Goal: Task Accomplishment & Management: Use online tool/utility

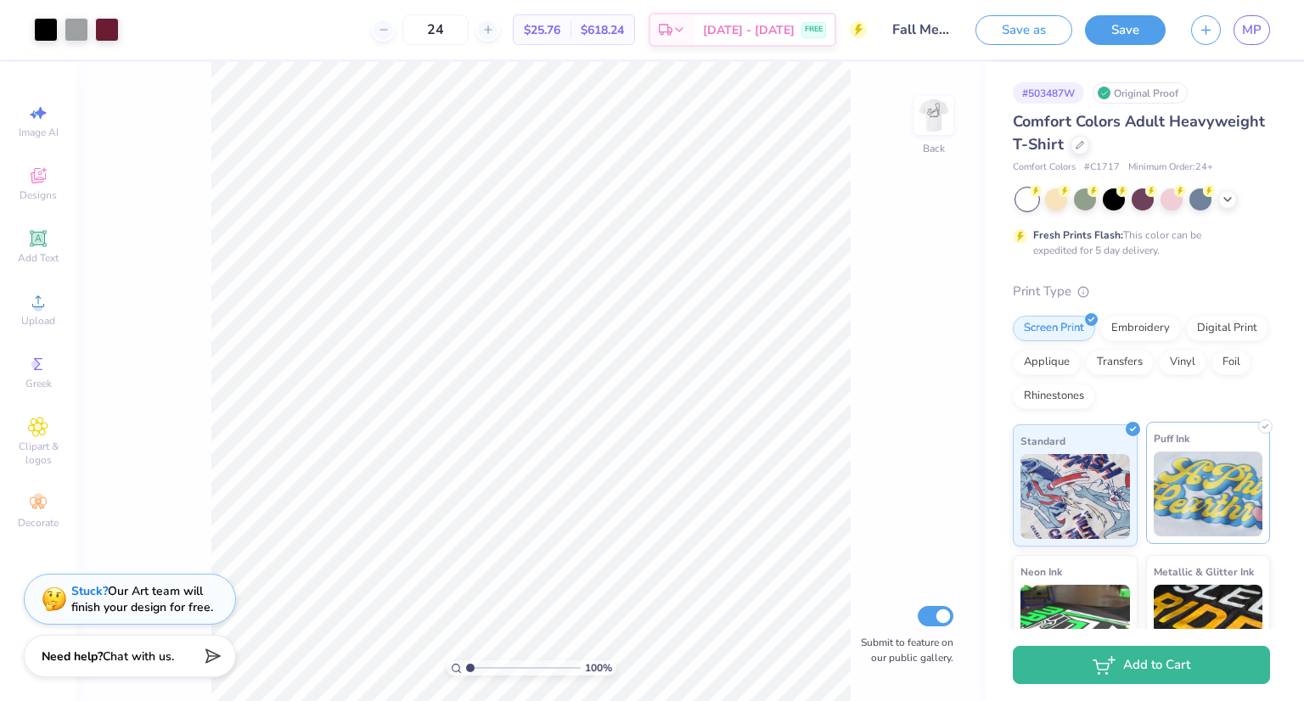
click at [1180, 433] on span "Puff Ink" at bounding box center [1172, 439] width 36 height 18
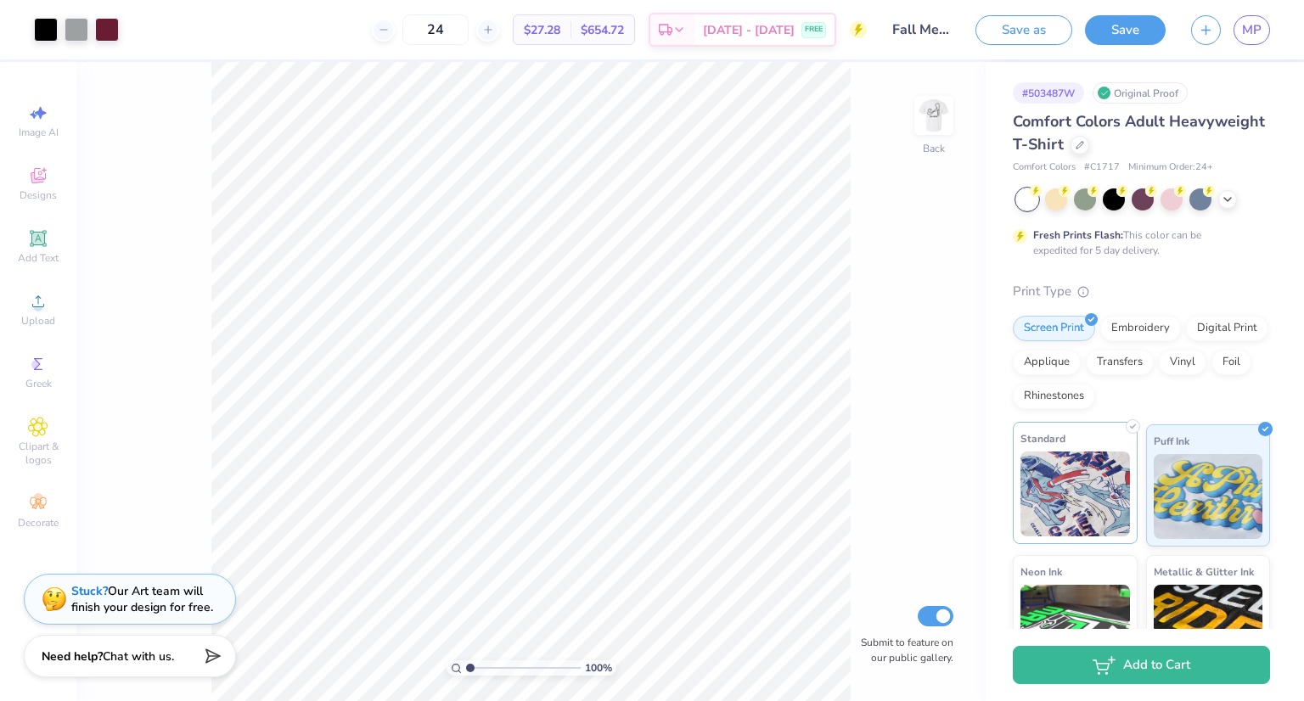
click at [1127, 438] on div "Standard" at bounding box center [1075, 483] width 125 height 122
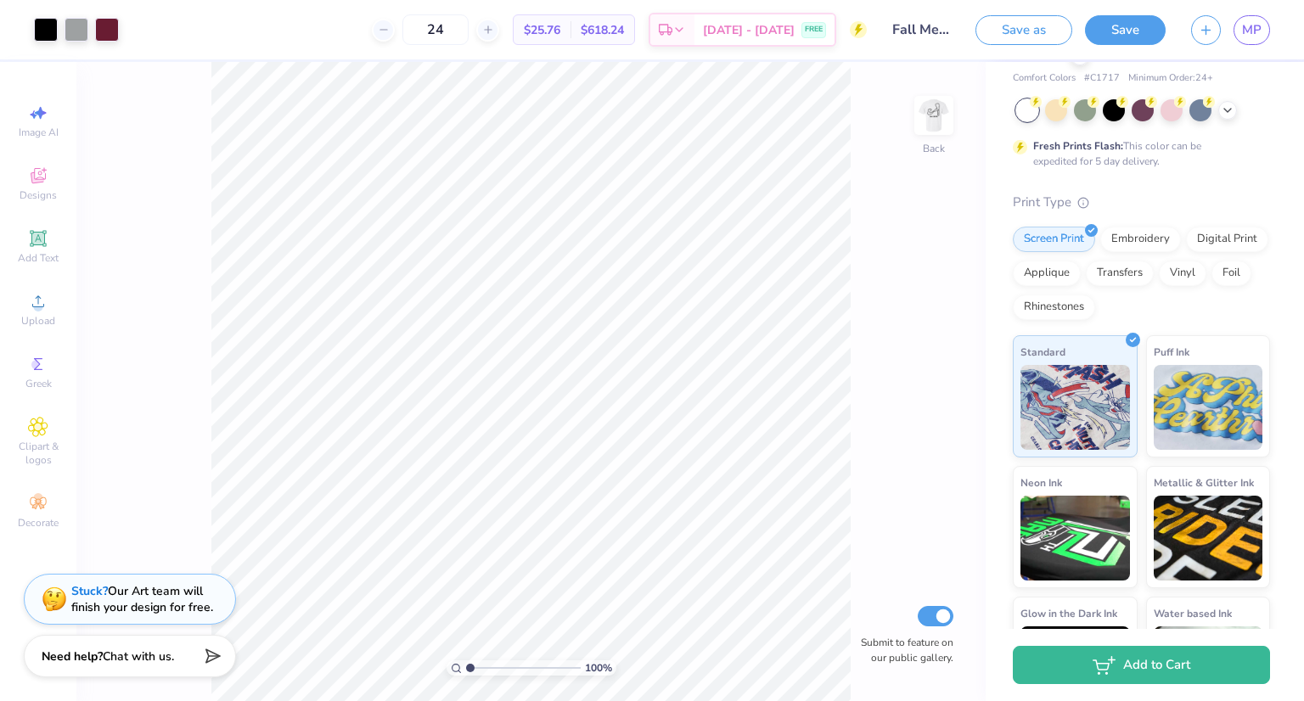
scroll to position [100, 0]
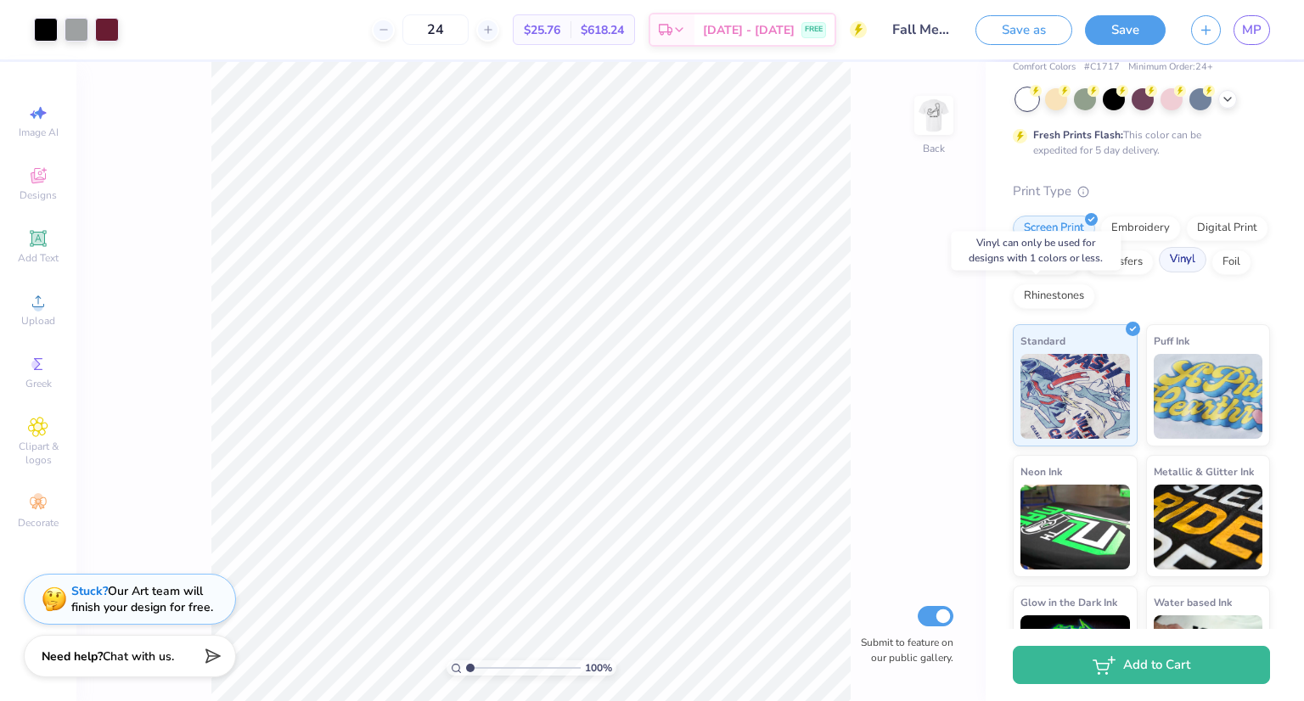
click at [1159, 273] on div "Vinyl" at bounding box center [1183, 259] width 48 height 25
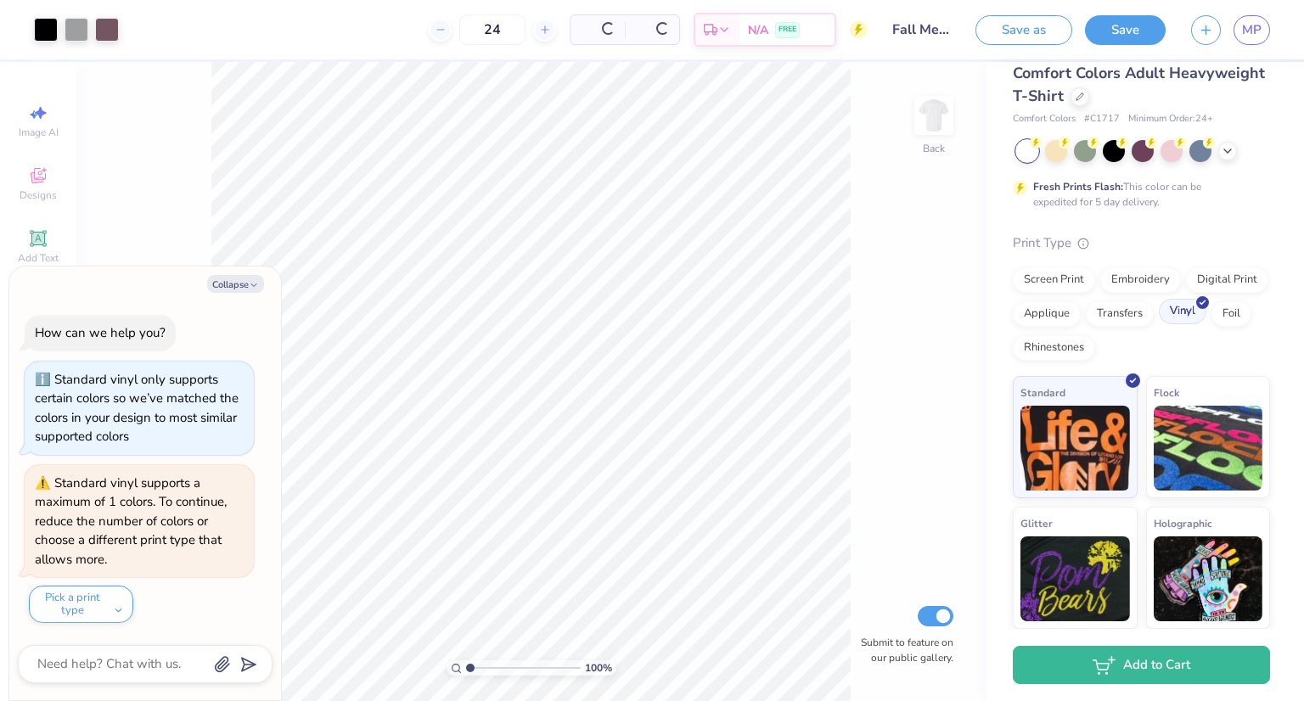
scroll to position [48, 0]
click at [1048, 293] on div "Screen Print Embroidery Digital Print Applique Transfers Vinyl Foil Rhinestones" at bounding box center [1141, 314] width 257 height 93
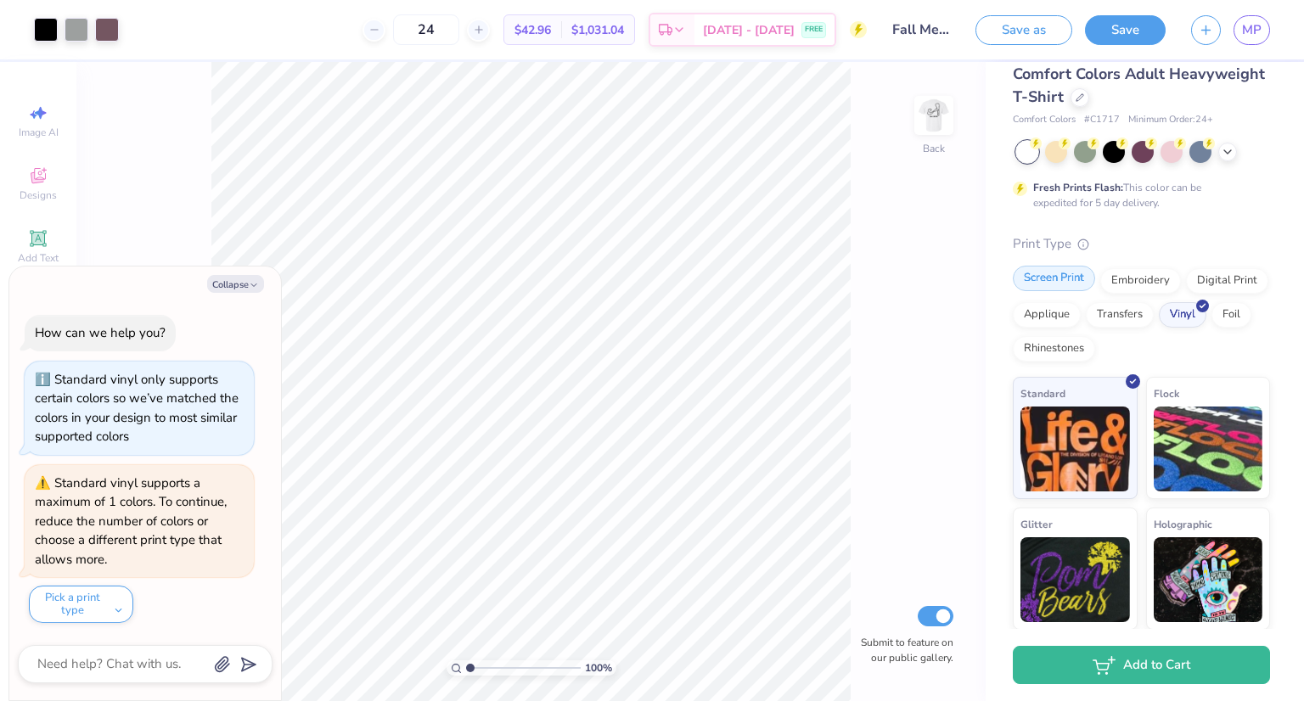
click at [1048, 279] on div "Screen Print" at bounding box center [1054, 278] width 82 height 25
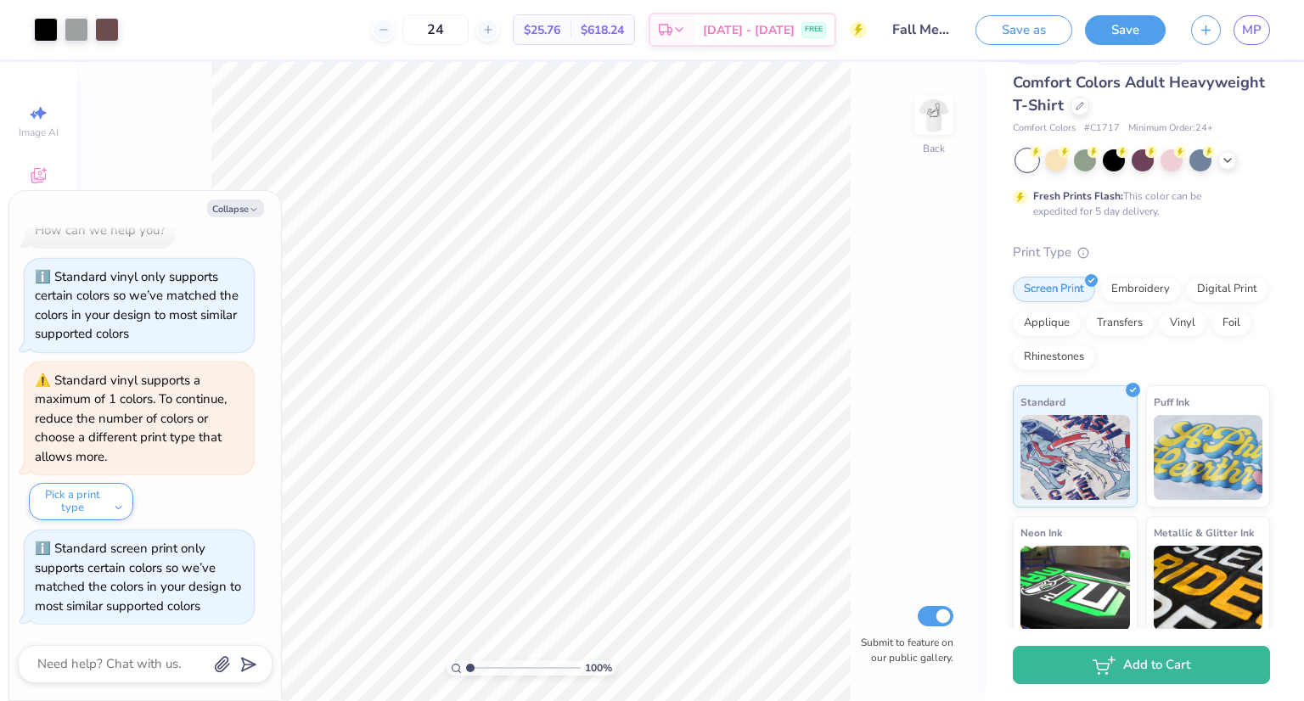
scroll to position [38, 0]
click at [1226, 158] on polyline at bounding box center [1228, 159] width 7 height 3
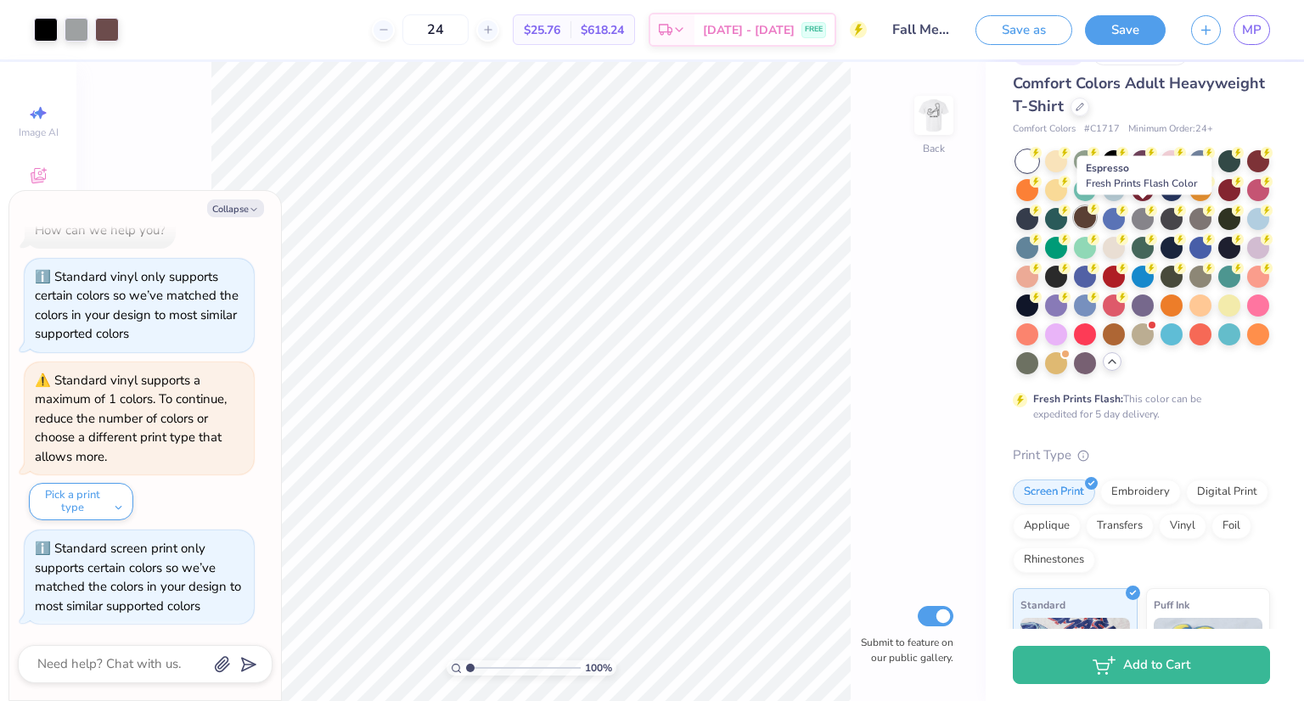
click at [1096, 222] on div at bounding box center [1085, 217] width 22 height 22
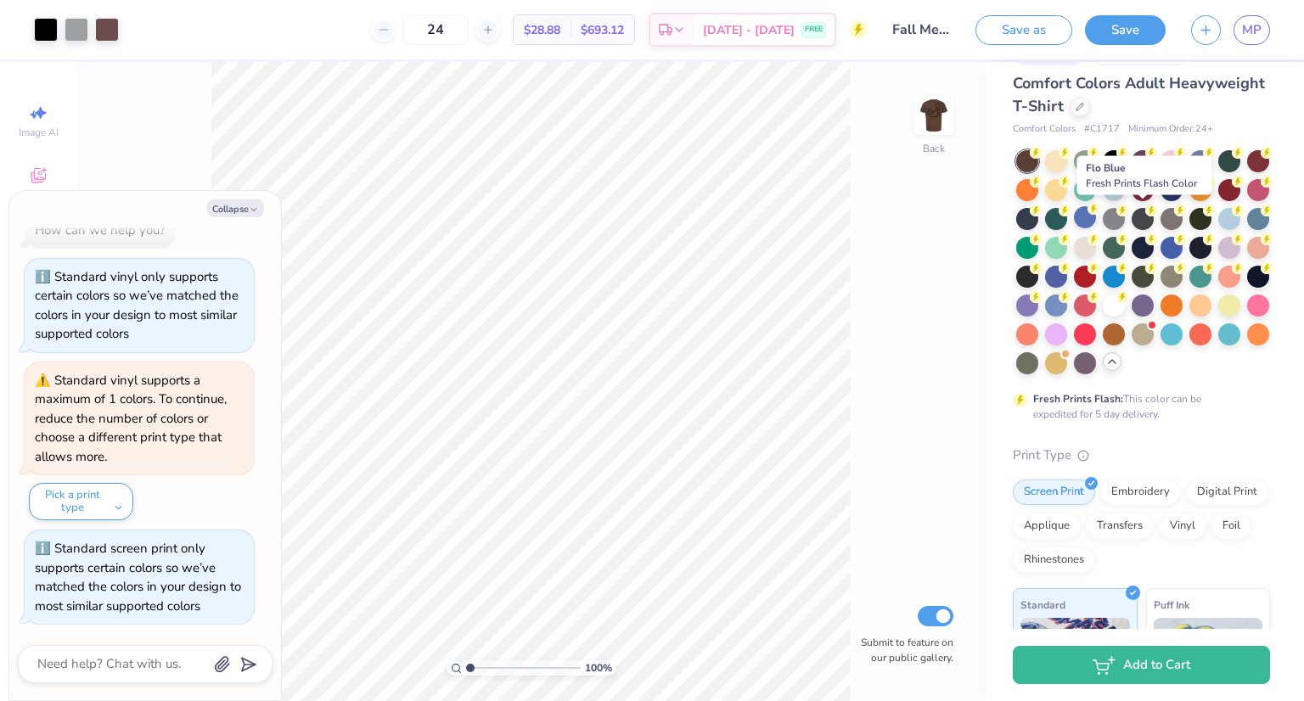
click at [1096, 222] on div at bounding box center [1085, 217] width 22 height 22
click at [1096, 217] on div at bounding box center [1085, 217] width 22 height 22
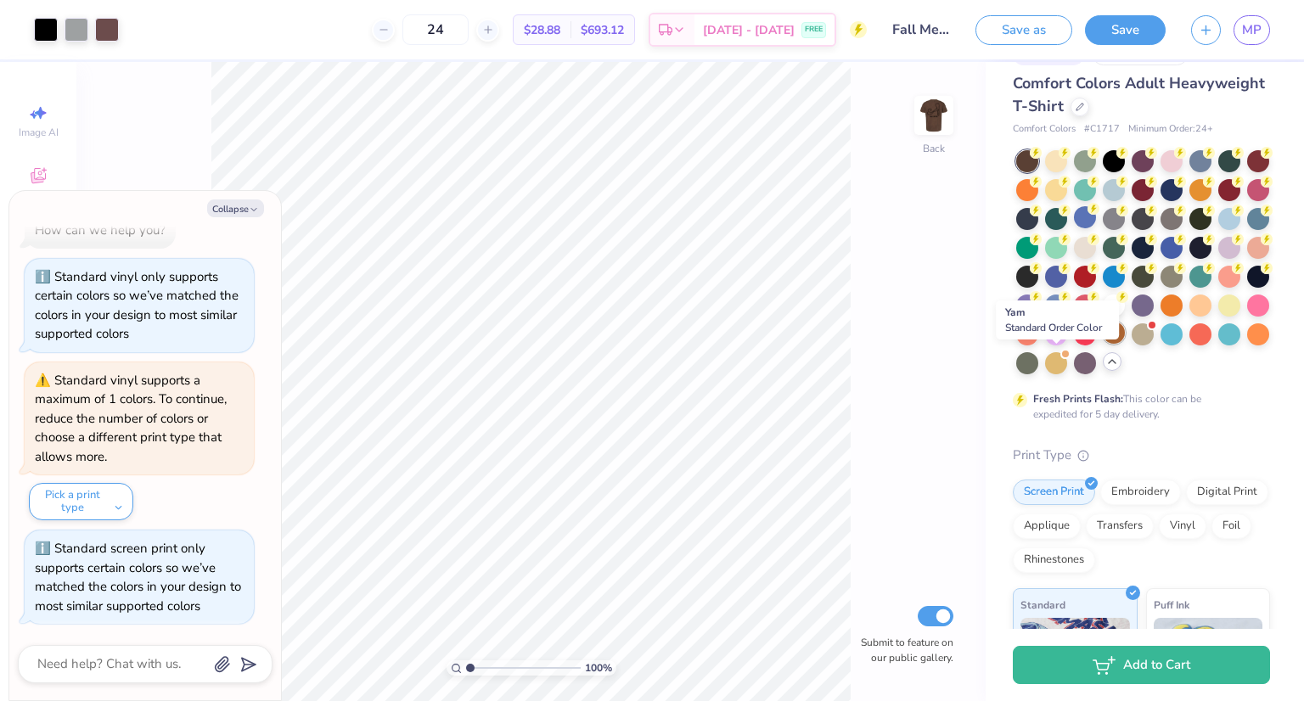
click at [1103, 344] on div at bounding box center [1114, 333] width 22 height 22
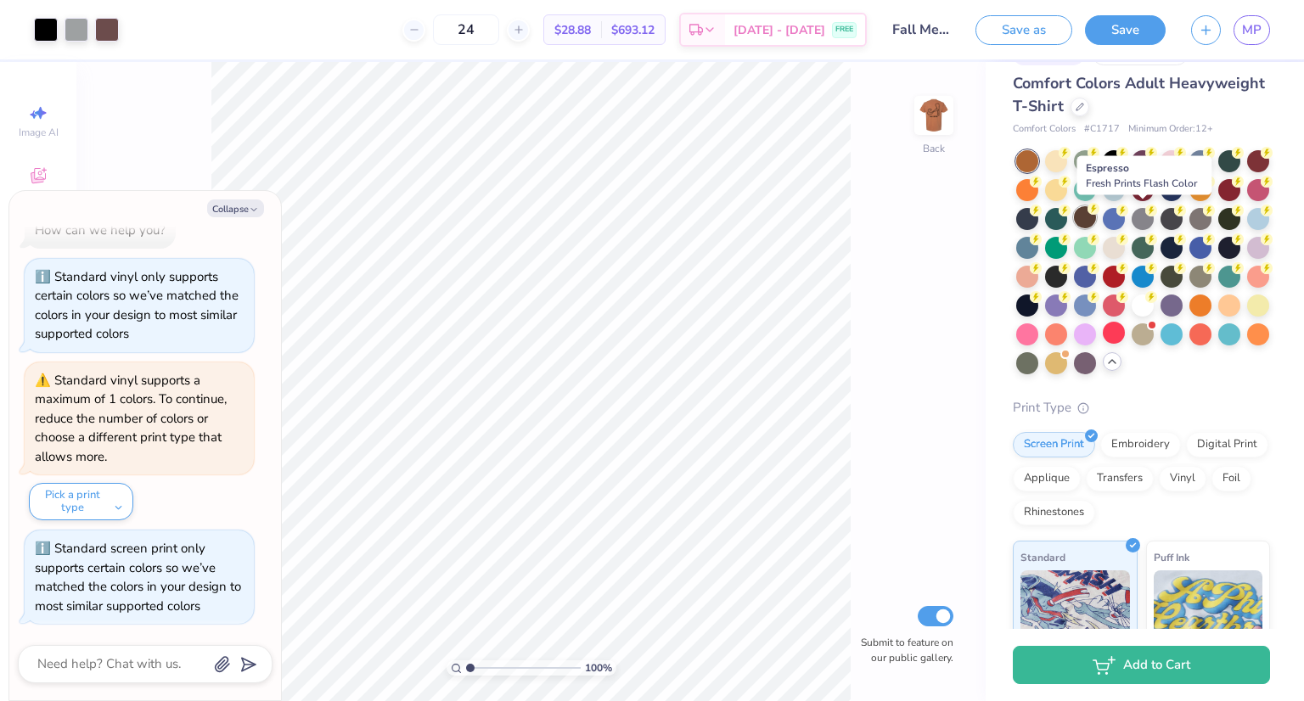
click at [1096, 217] on div at bounding box center [1085, 217] width 22 height 22
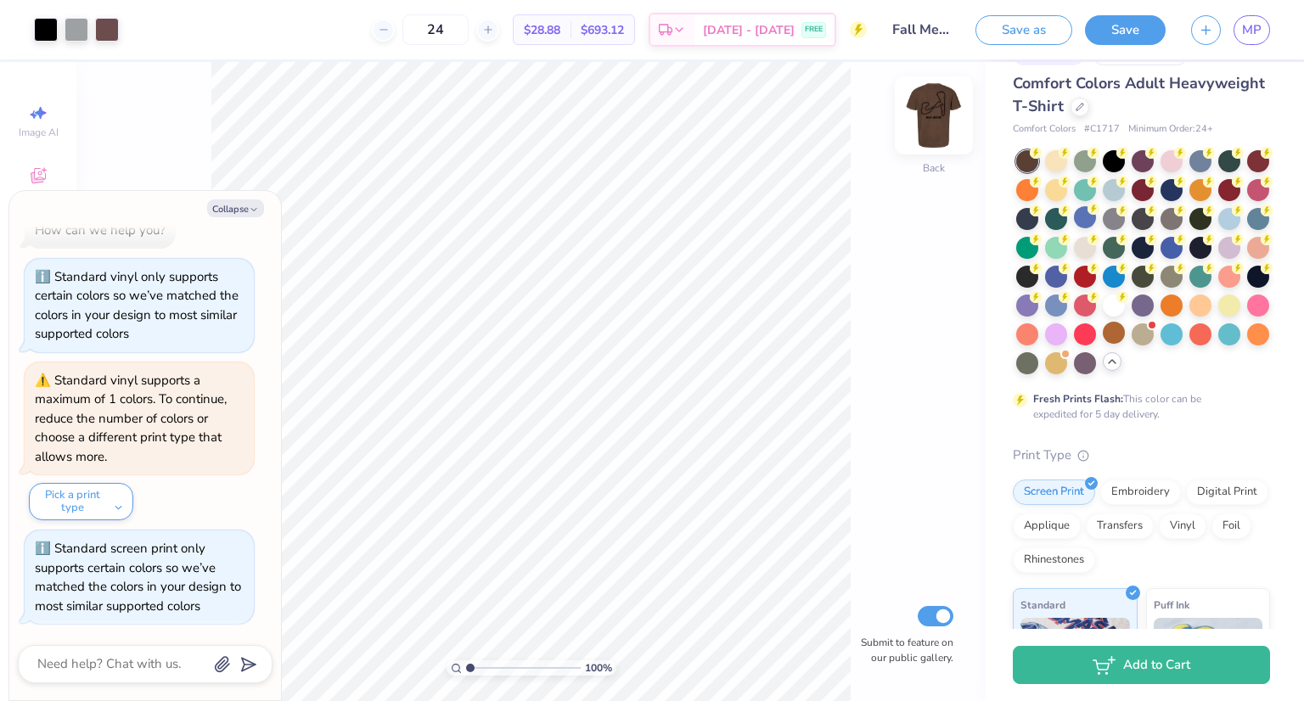
click at [929, 121] on img at bounding box center [934, 116] width 68 height 68
click at [48, 25] on div at bounding box center [46, 28] width 24 height 24
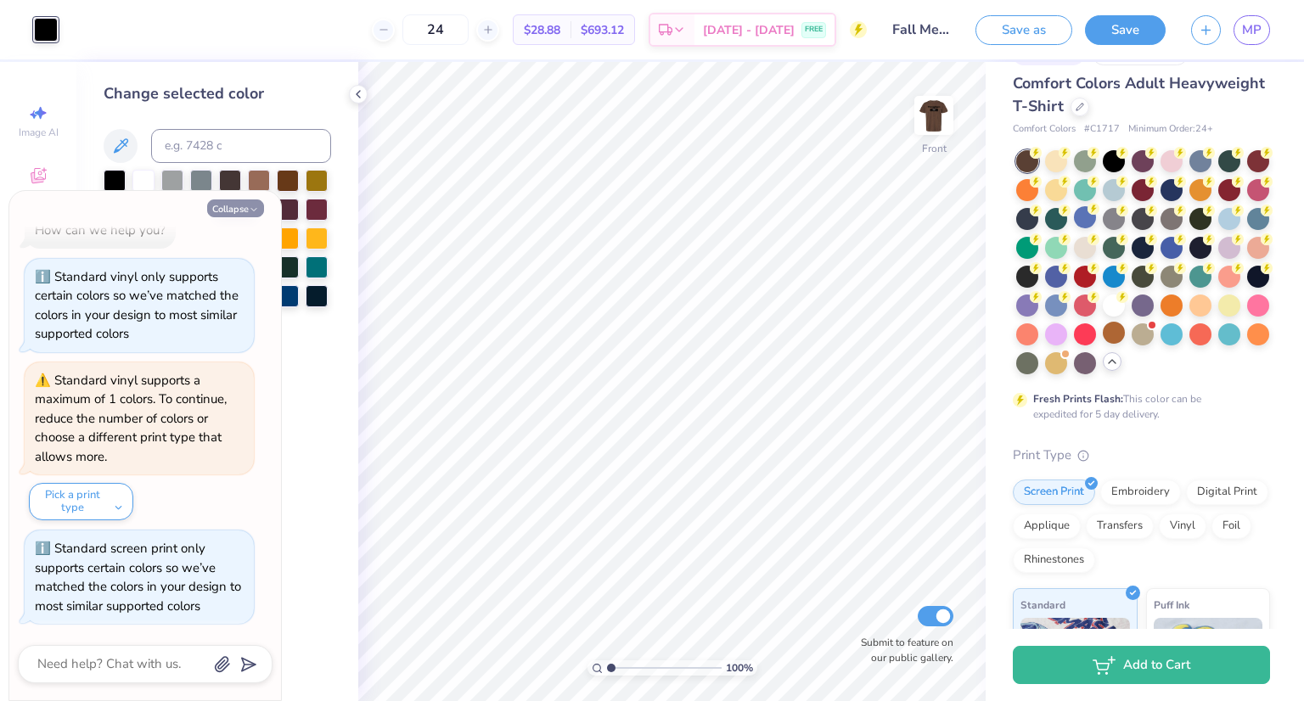
click at [256, 207] on icon "button" at bounding box center [254, 210] width 10 height 10
type textarea "x"
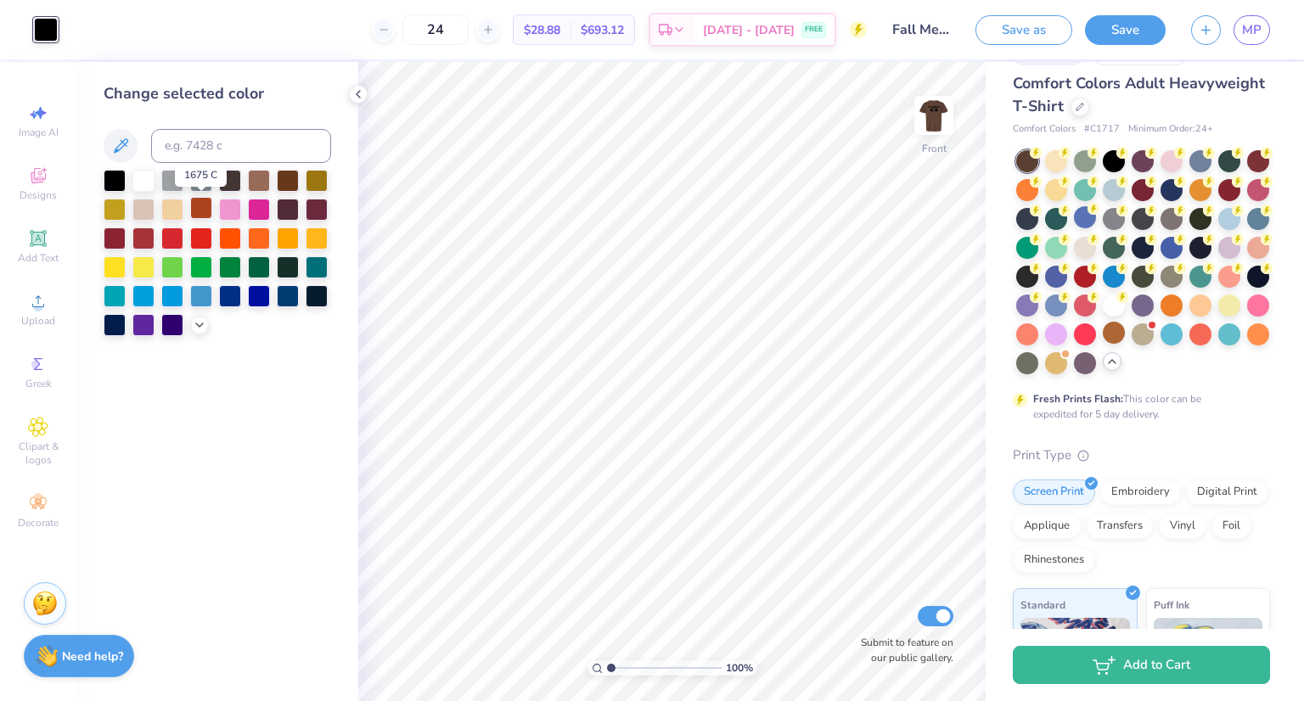
click at [202, 212] on div at bounding box center [201, 208] width 22 height 22
click at [146, 177] on div at bounding box center [143, 179] width 22 height 22
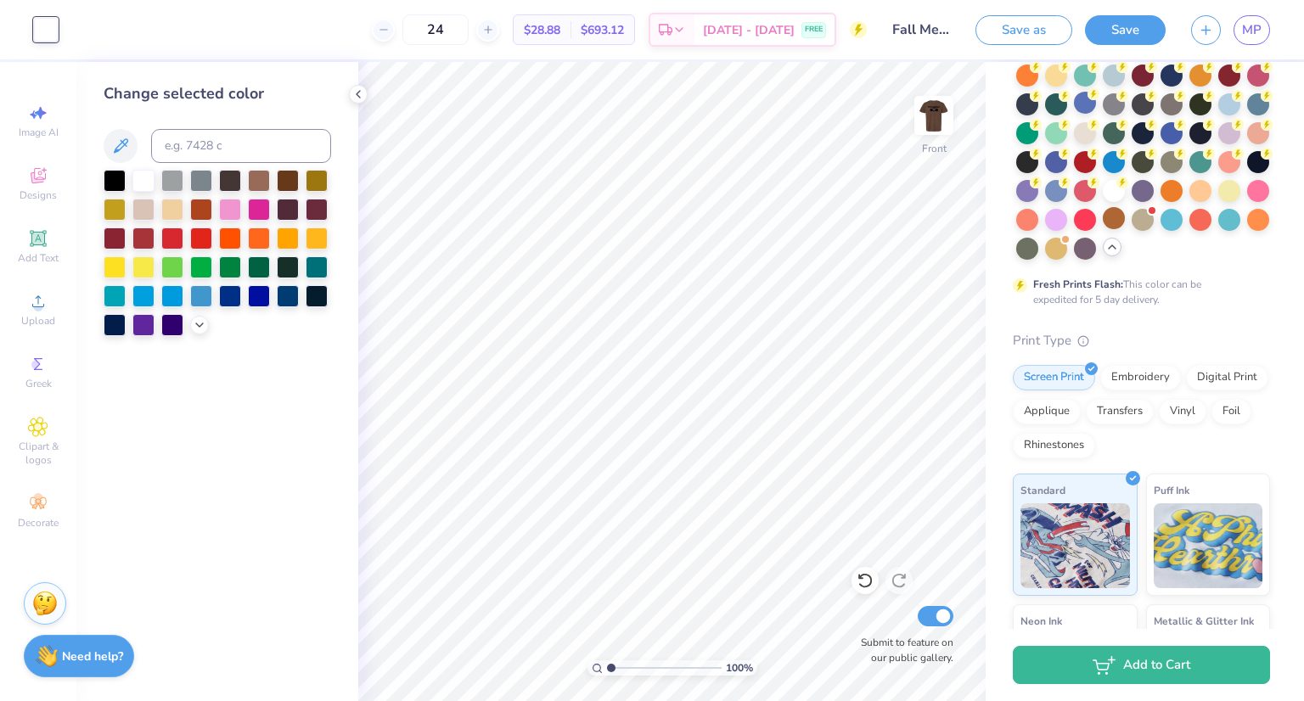
scroll to position [155, 0]
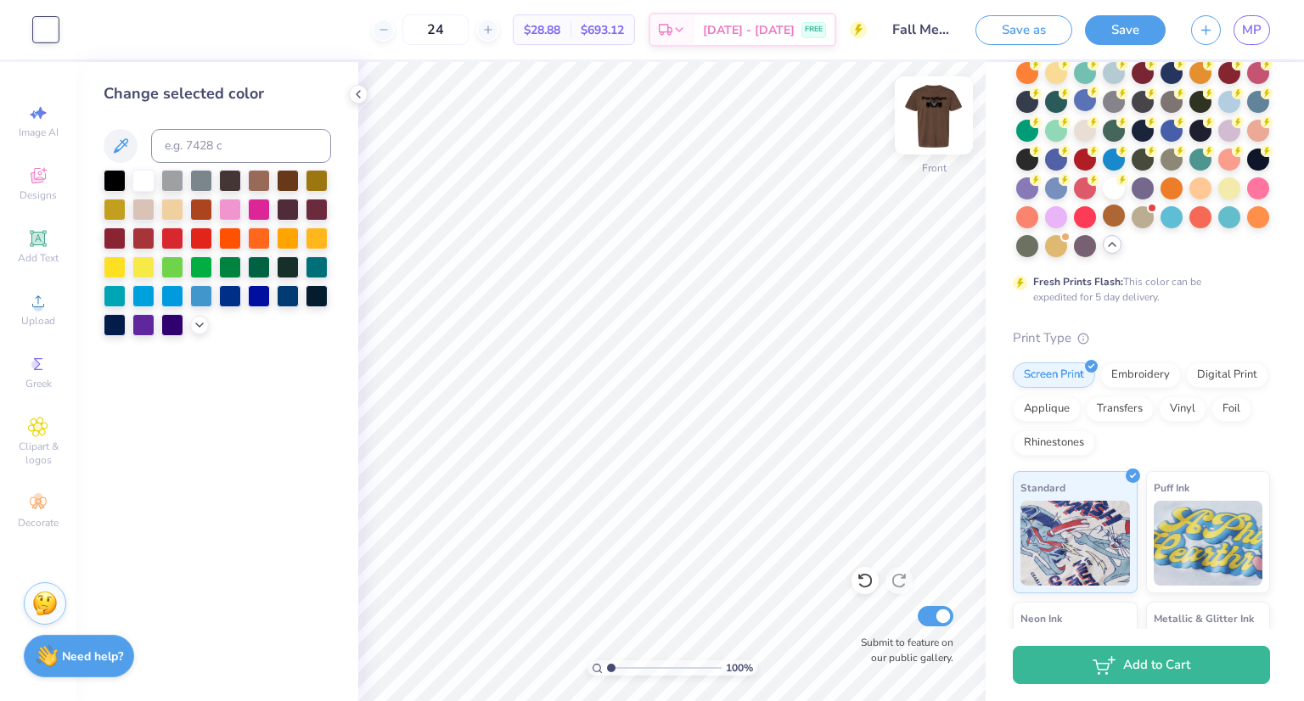
click at [937, 115] on img at bounding box center [934, 116] width 68 height 68
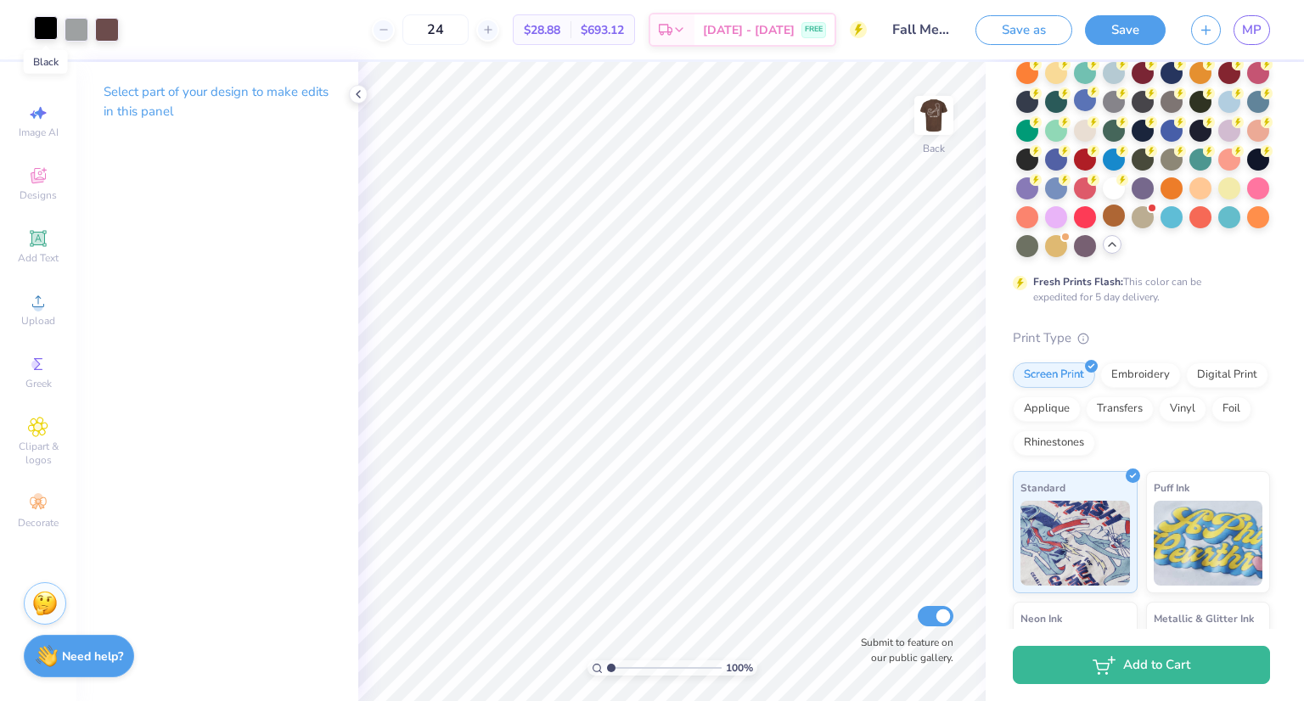
click at [47, 28] on div at bounding box center [46, 28] width 24 height 24
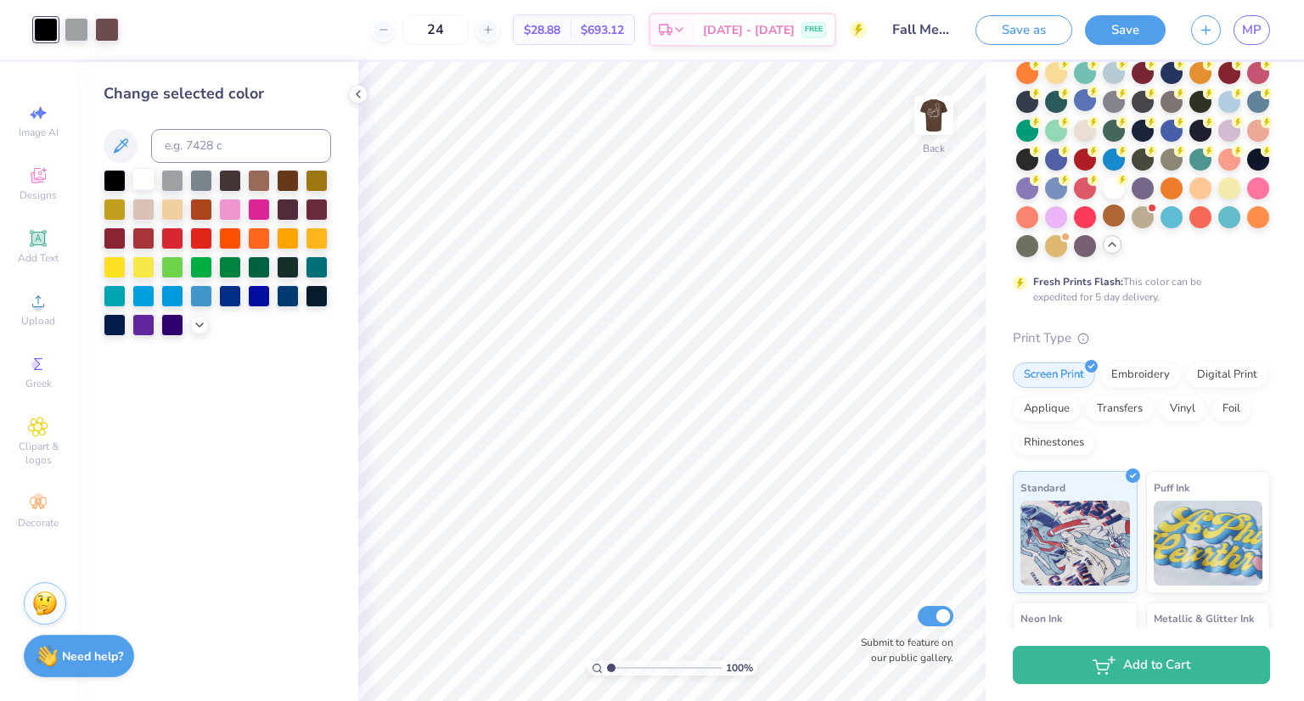
click at [149, 184] on div at bounding box center [143, 179] width 22 height 22
click at [119, 186] on div at bounding box center [115, 179] width 22 height 22
click at [494, 33] on icon at bounding box center [488, 30] width 12 height 12
click at [506, 33] on input "25" at bounding box center [492, 29] width 66 height 31
click at [395, 28] on div at bounding box center [383, 30] width 23 height 23
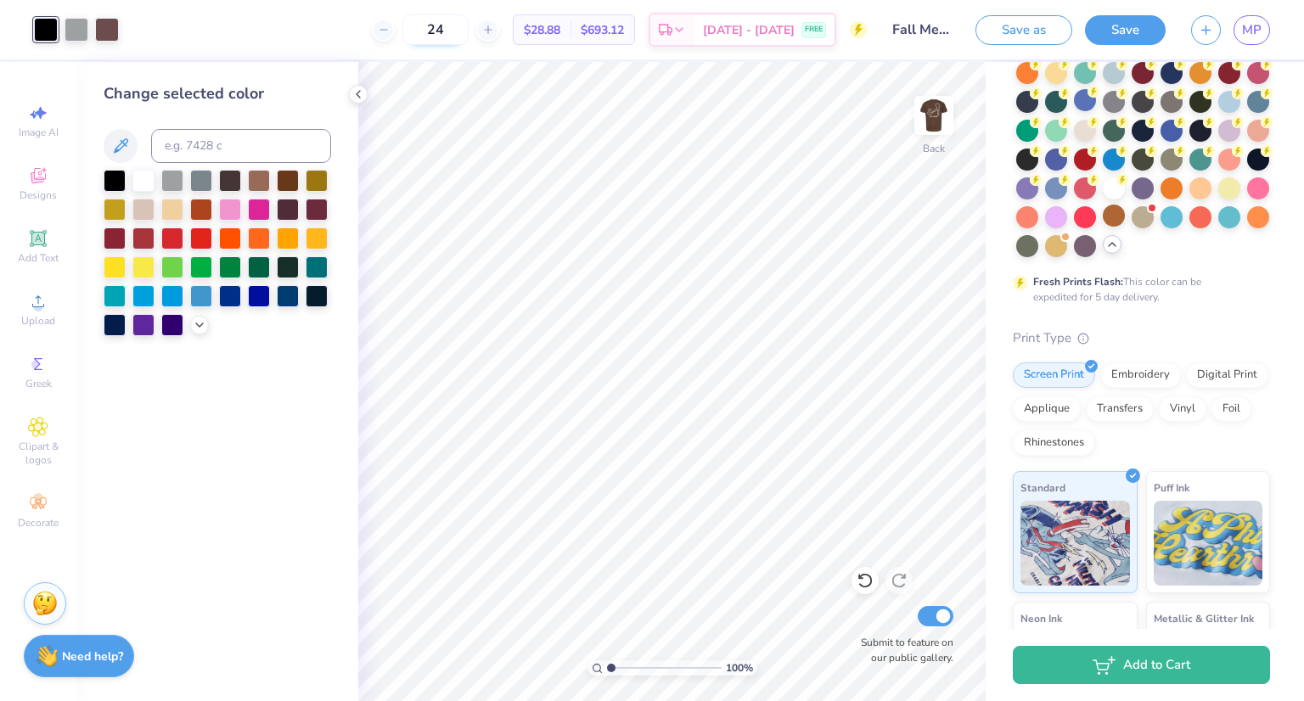
click at [469, 28] on input "24" at bounding box center [436, 29] width 66 height 31
type input "2"
type input "3"
type input "4"
type input "24"
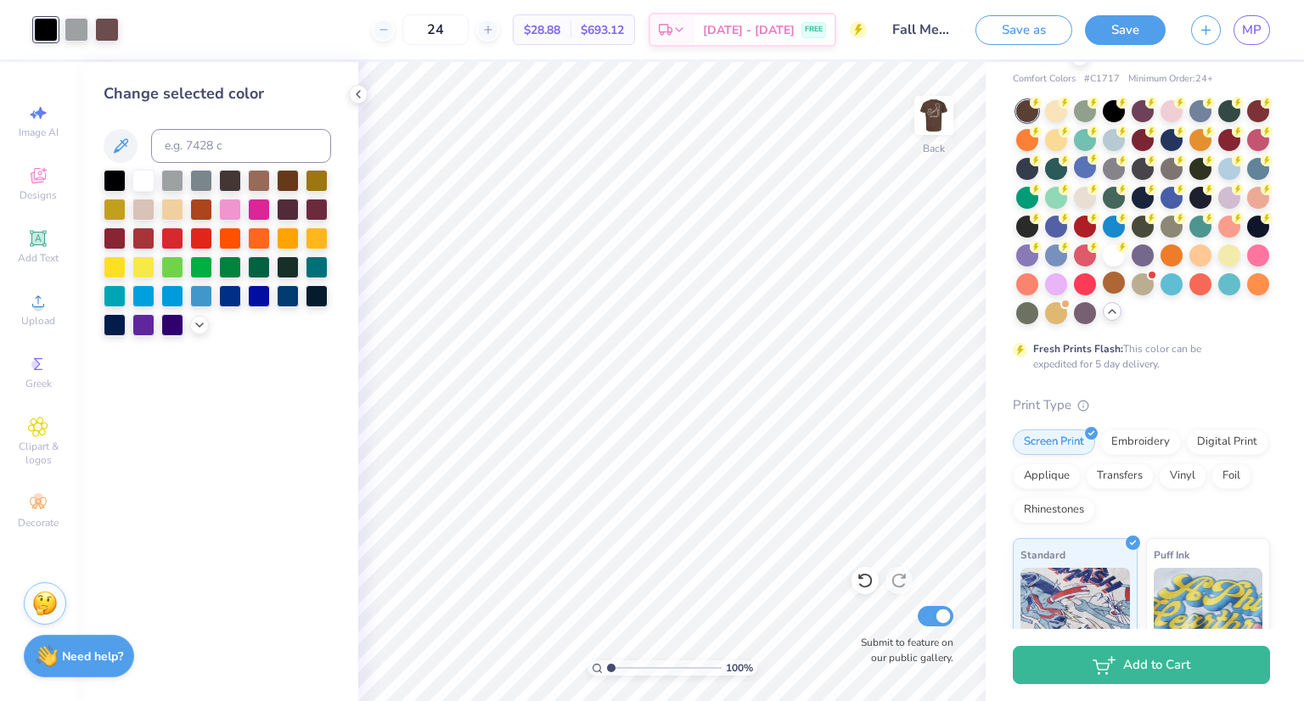
scroll to position [87, 0]
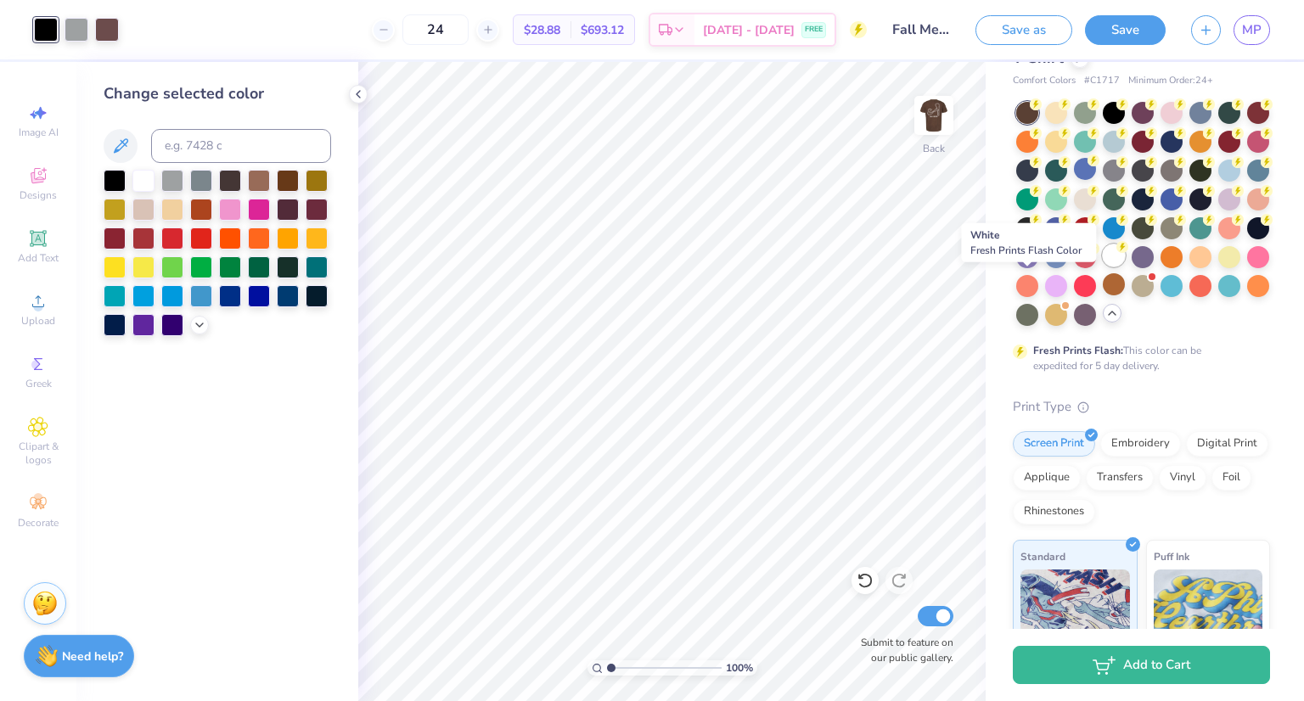
click at [1103, 267] on div at bounding box center [1114, 256] width 22 height 22
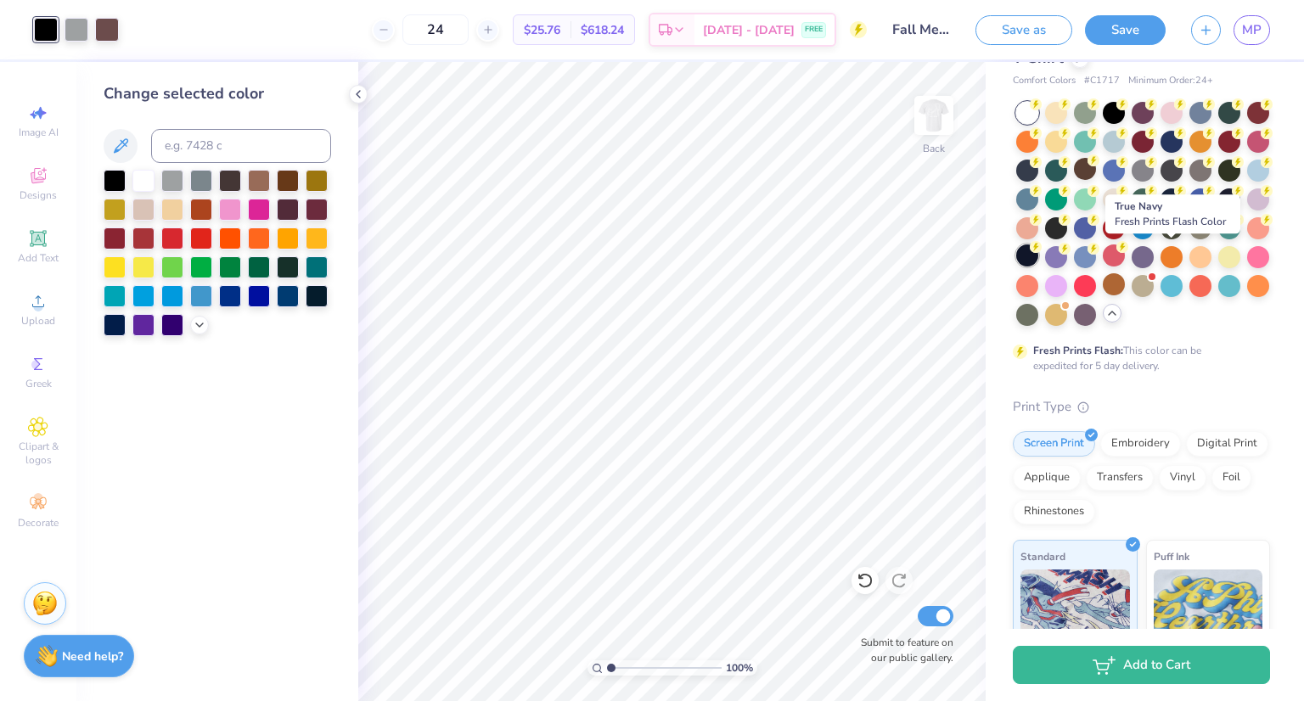
click at [1039, 265] on div at bounding box center [1027, 256] width 22 height 22
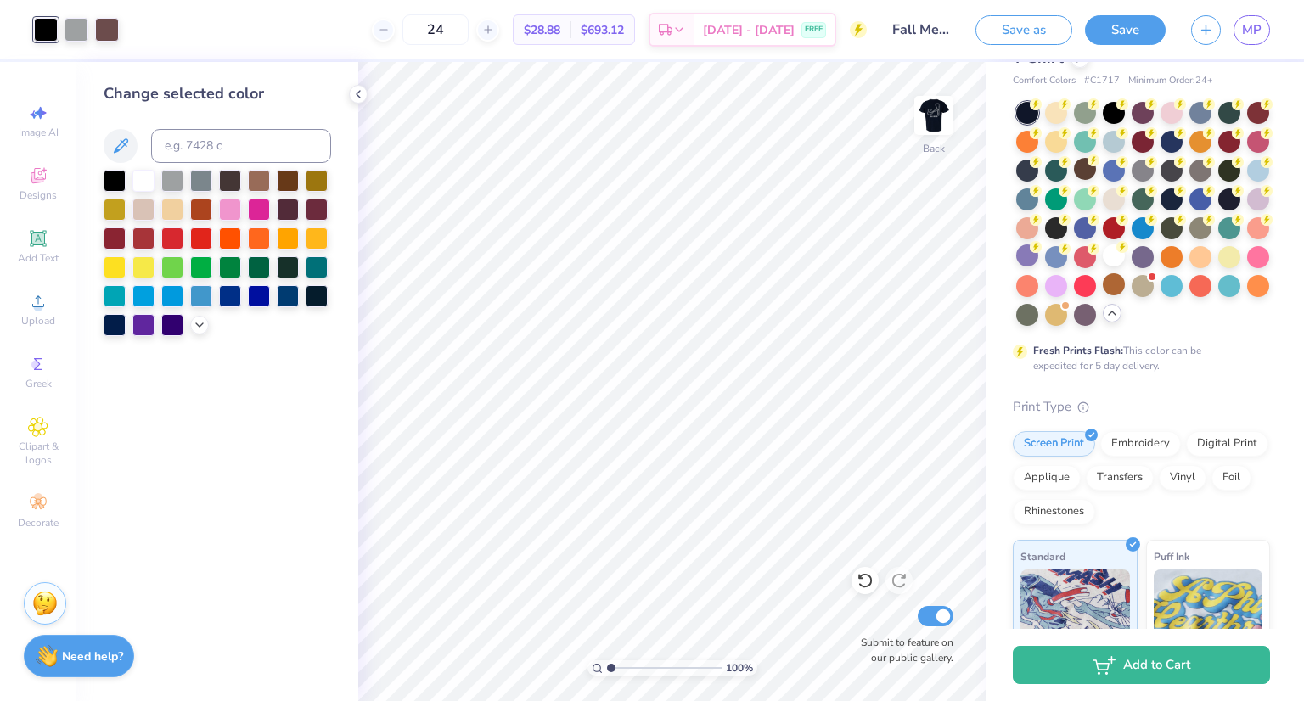
drag, startPoint x: 1109, startPoint y: 144, endPoint x: 1073, endPoint y: 82, distance: 71.5
click at [1073, 82] on div "Comfort Colors Adult Heavyweight T-Shirt Comfort Colors # C1717 Minimum Order: …" at bounding box center [1141, 474] width 257 height 900
click at [1061, 291] on div at bounding box center [1143, 214] width 254 height 224
click at [1132, 267] on div at bounding box center [1143, 256] width 22 height 22
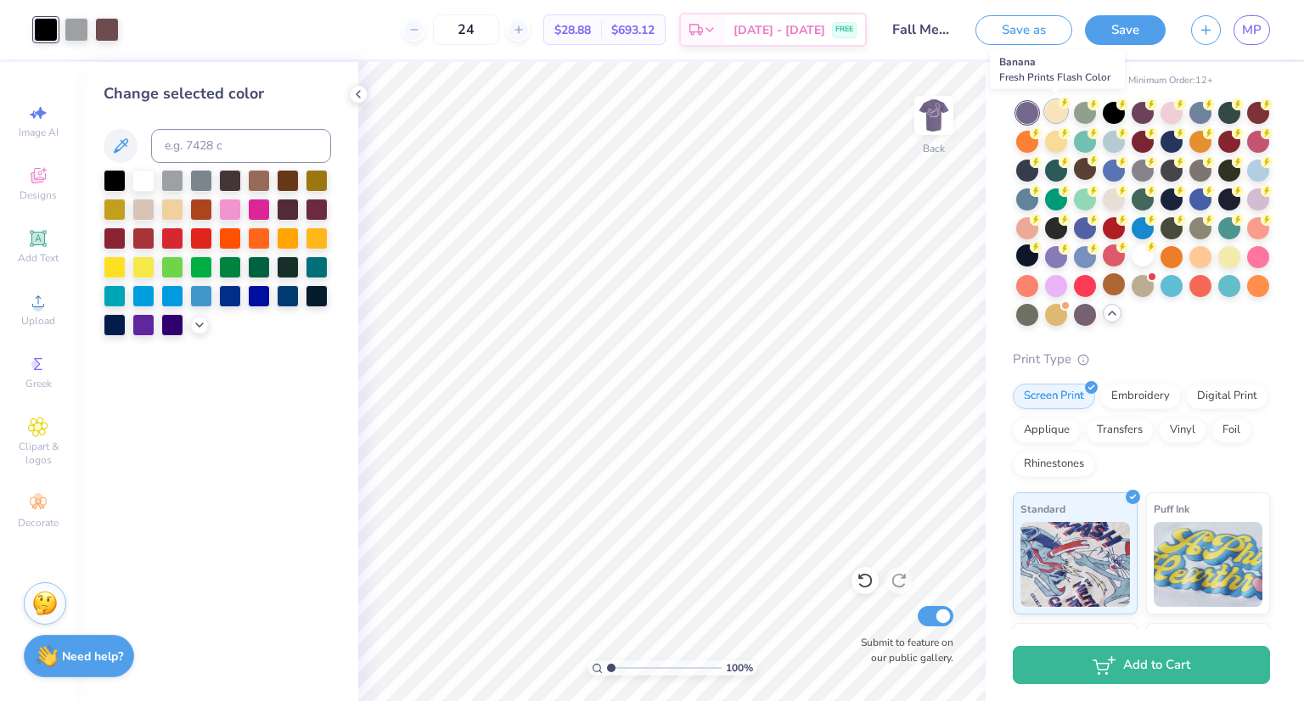
click at [1050, 119] on div at bounding box center [1056, 111] width 22 height 22
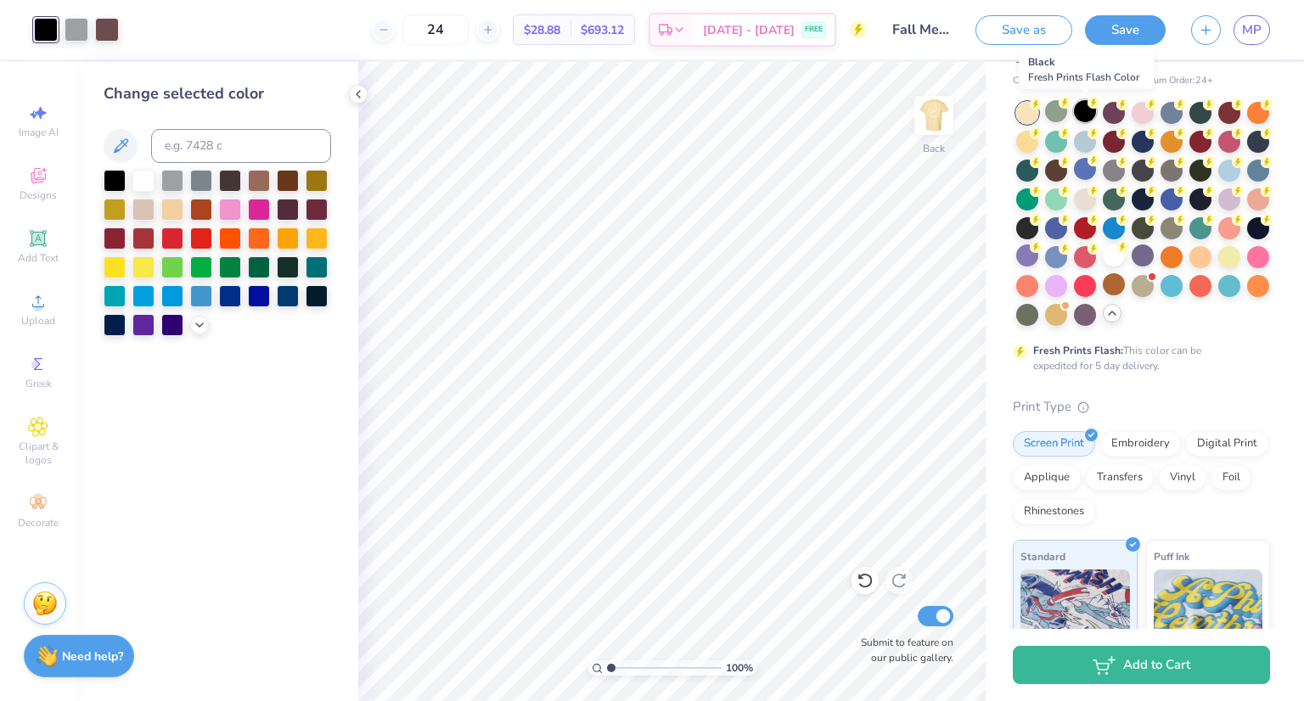
click at [1090, 113] on div at bounding box center [1085, 111] width 22 height 22
click at [1103, 267] on div at bounding box center [1114, 256] width 22 height 22
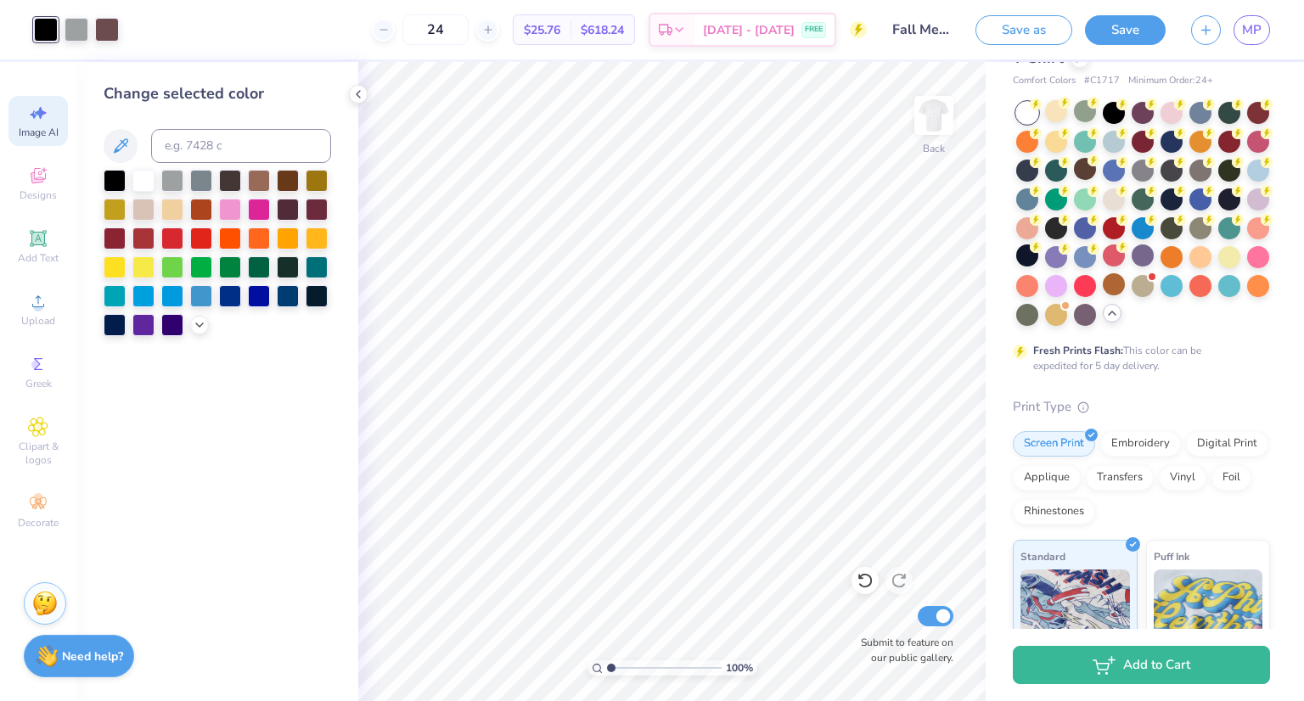
click at [29, 128] on span "Image AI" at bounding box center [39, 133] width 40 height 14
select select "4"
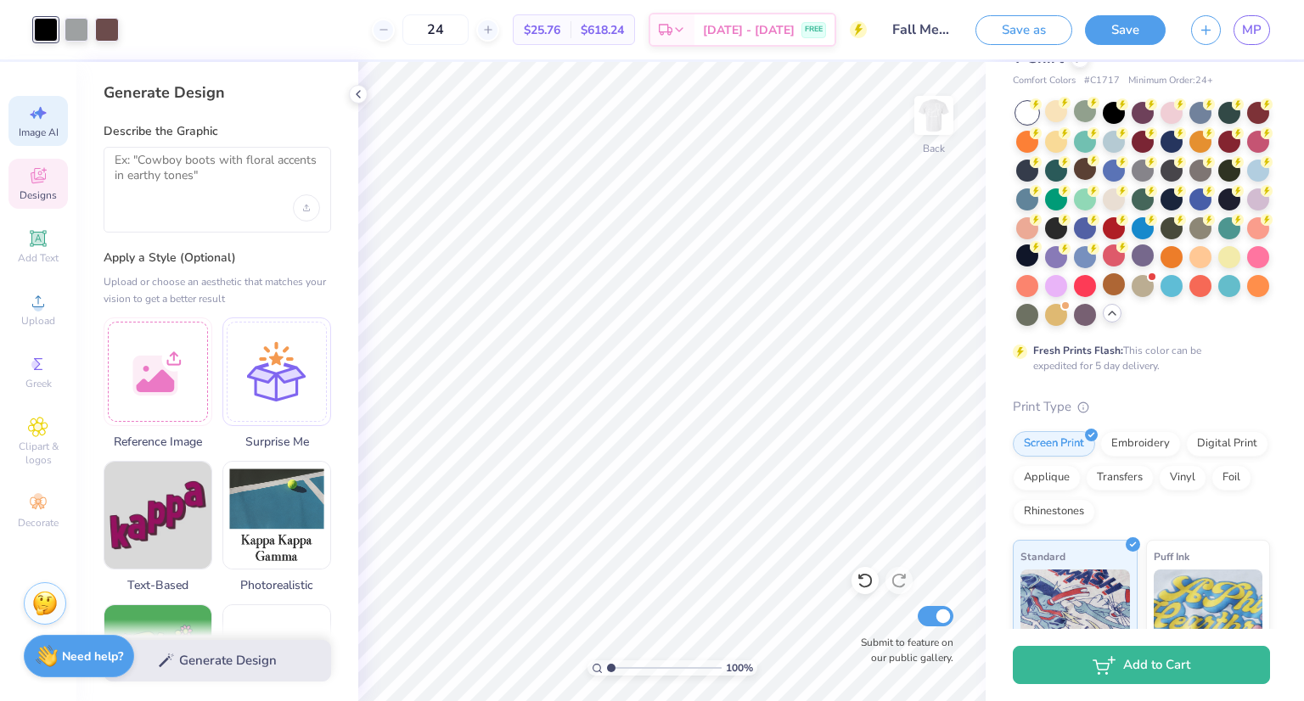
click at [44, 197] on span "Designs" at bounding box center [38, 196] width 37 height 14
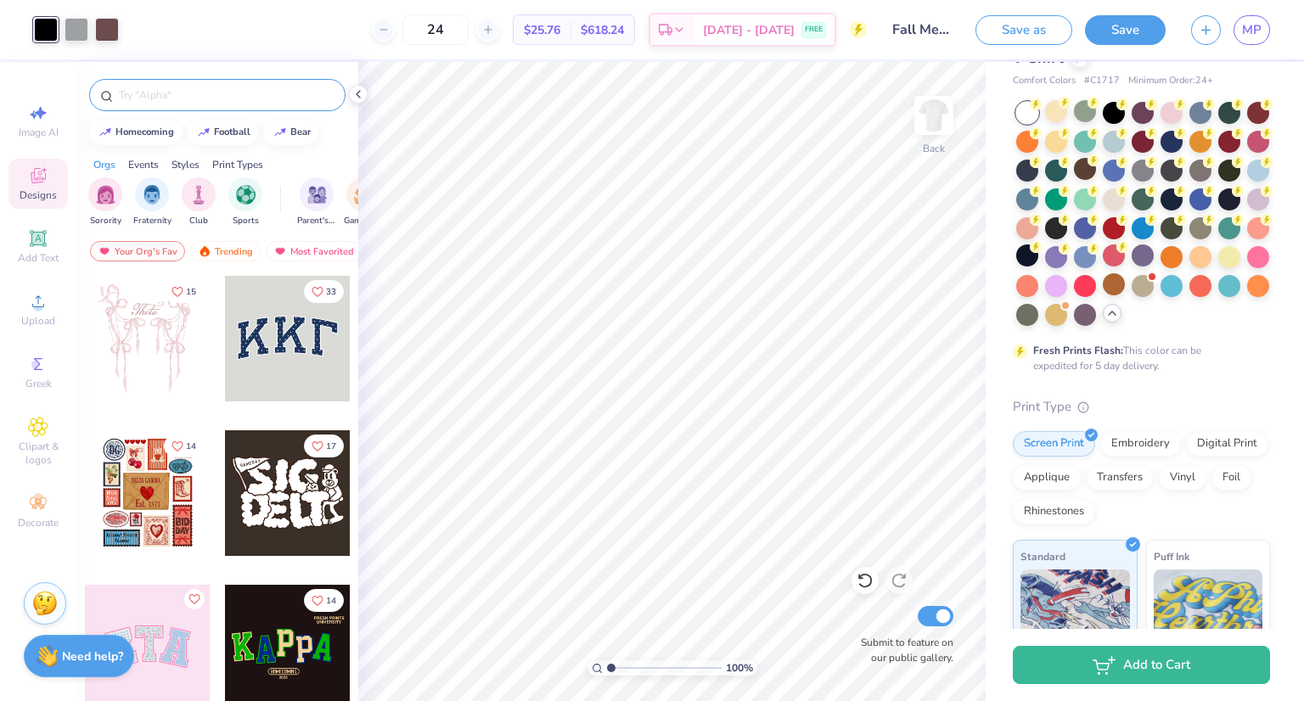
click at [246, 96] on input "text" at bounding box center [225, 95] width 217 height 17
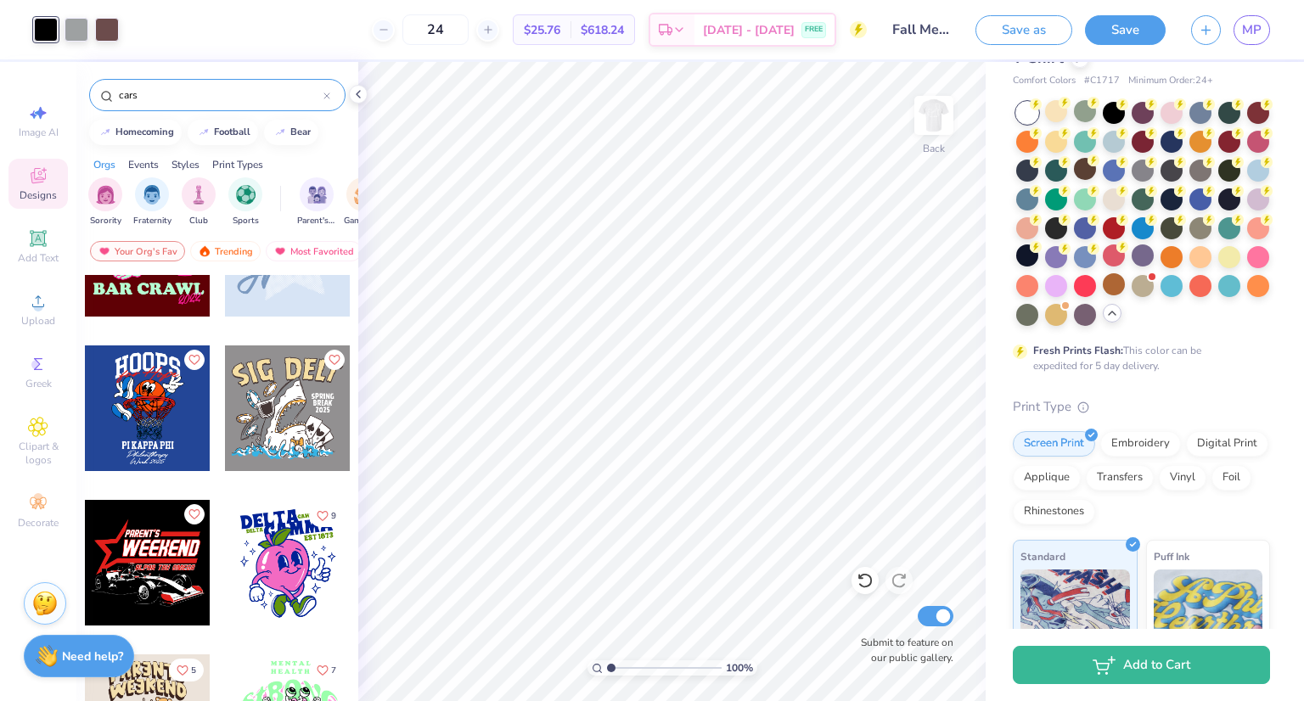
scroll to position [1026, 0]
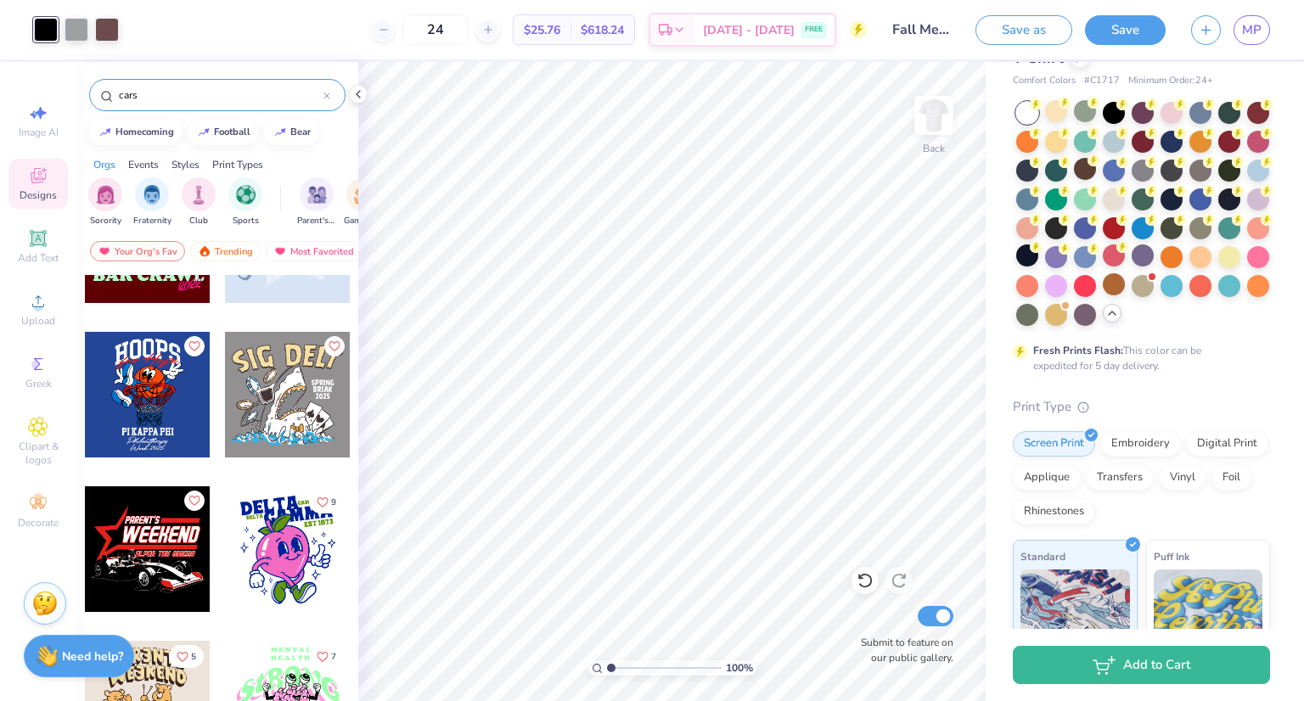
type input "cars"
click at [329, 541] on div at bounding box center [288, 550] width 126 height 126
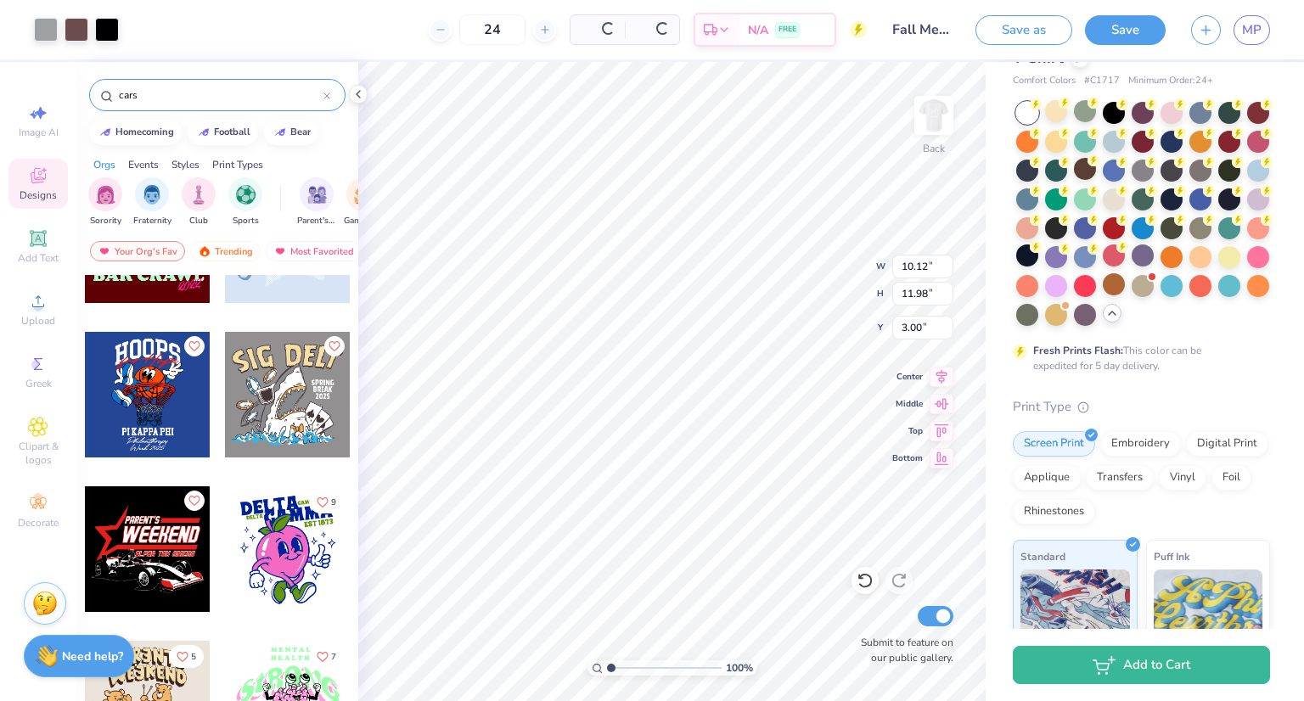
type input "6.95"
type input "3.70"
type input "4.09"
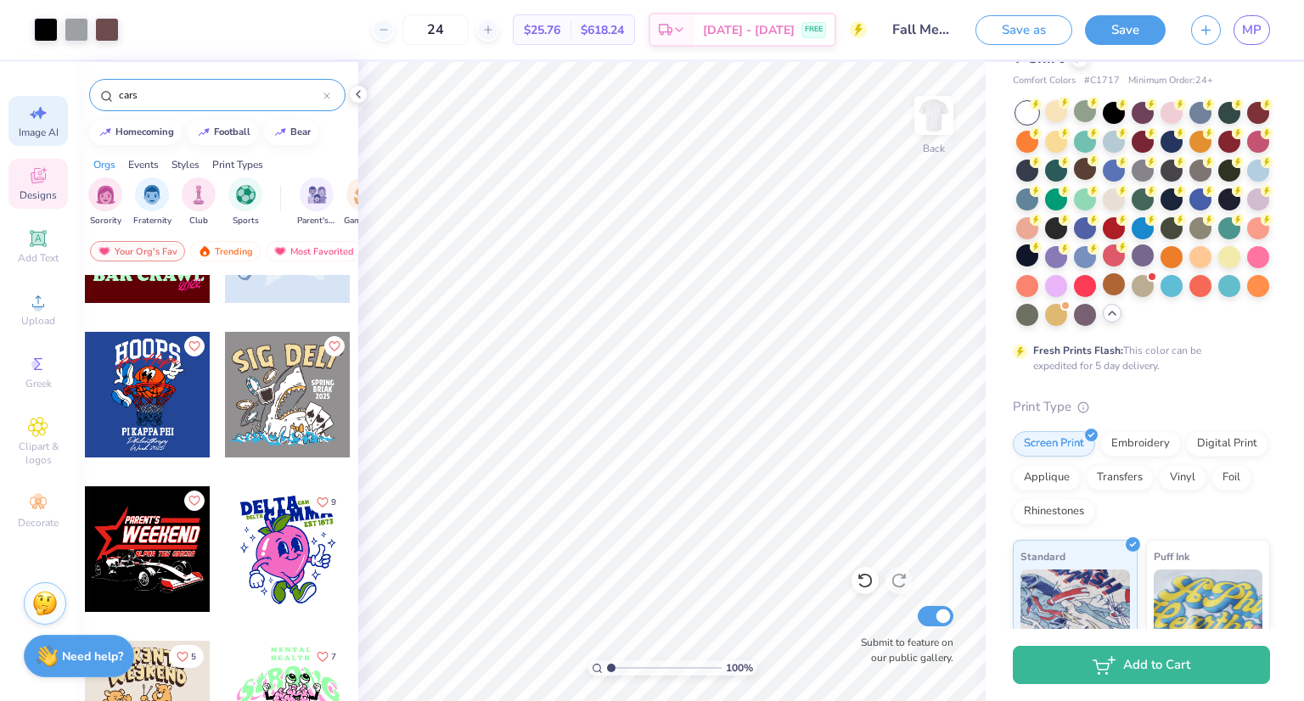
click at [37, 123] on div "Image AI" at bounding box center [37, 121] width 59 height 50
select select "4"
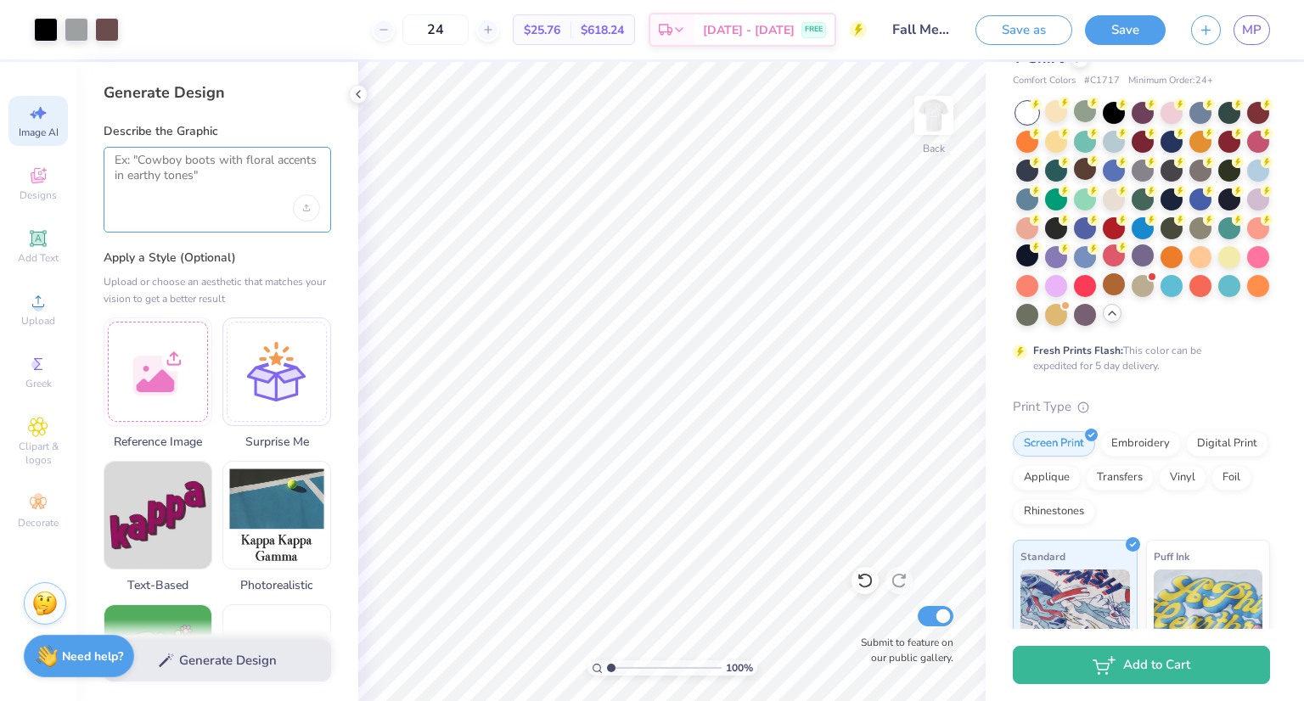
click at [176, 191] on textarea at bounding box center [218, 174] width 206 height 42
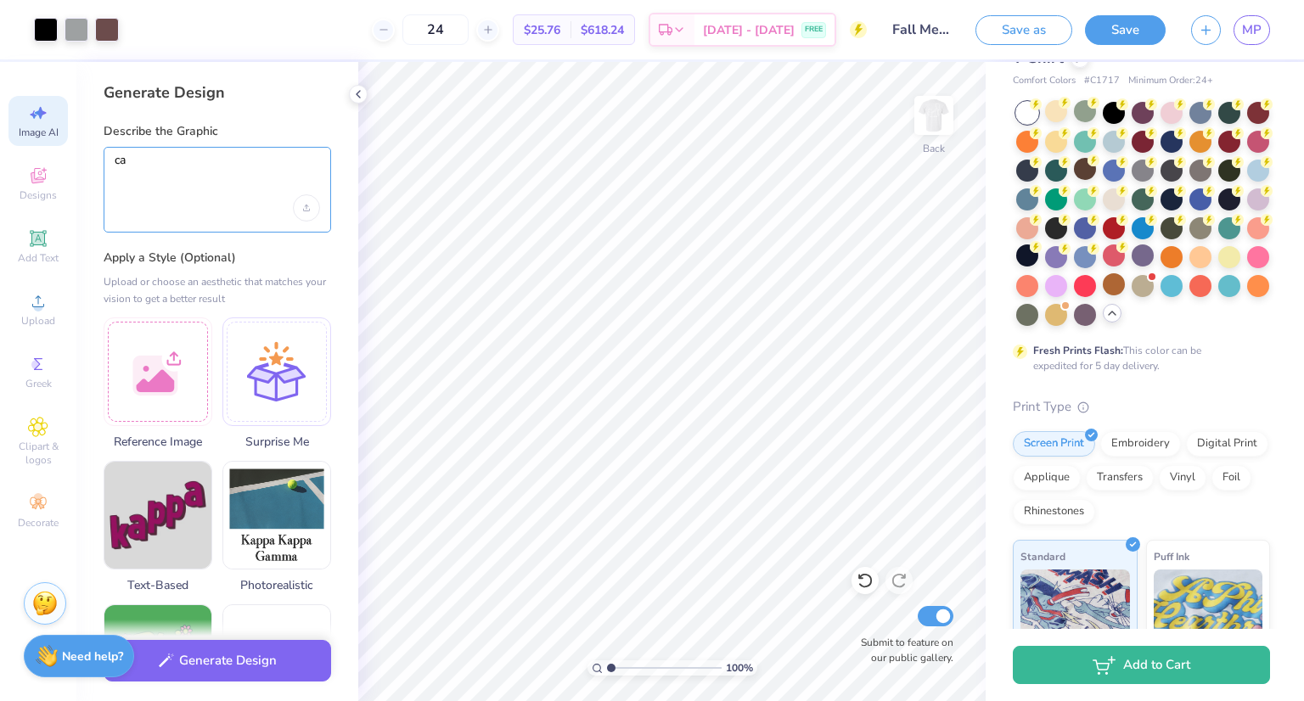
type textarea "c"
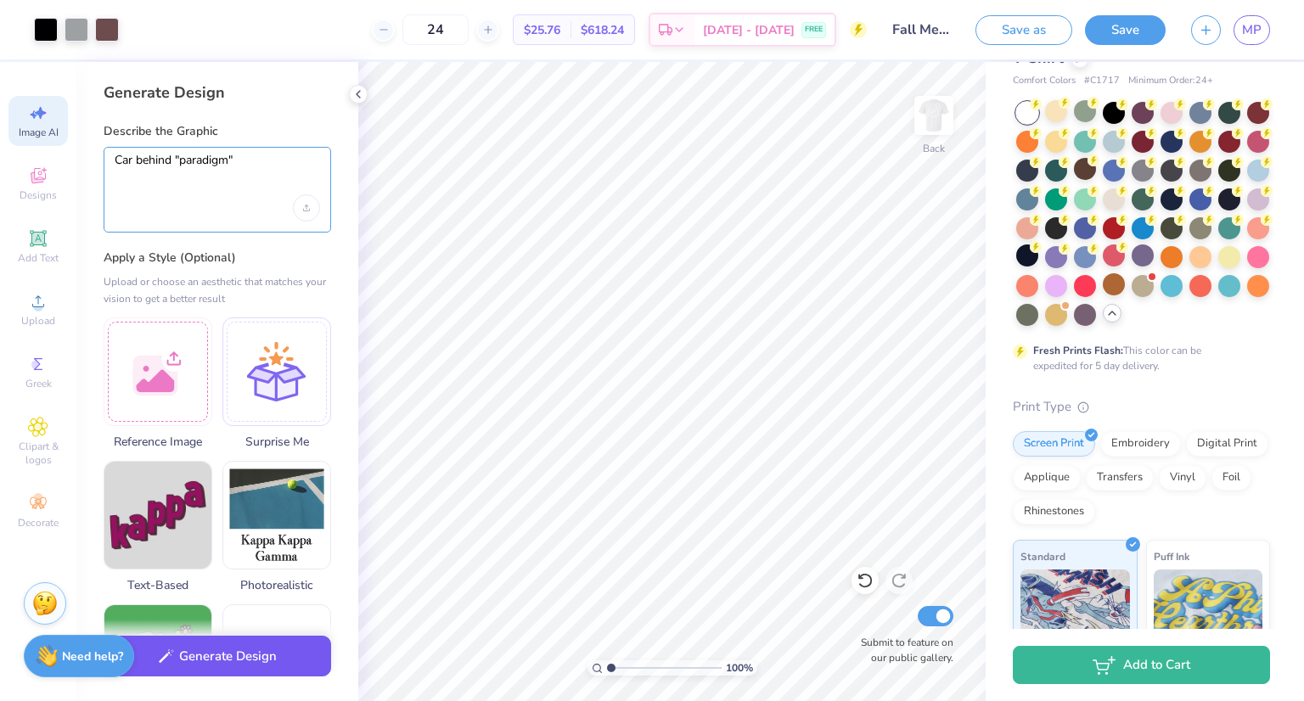
type textarea "Car behind "paradigm""
click at [259, 660] on button "Generate Design" at bounding box center [218, 657] width 228 height 42
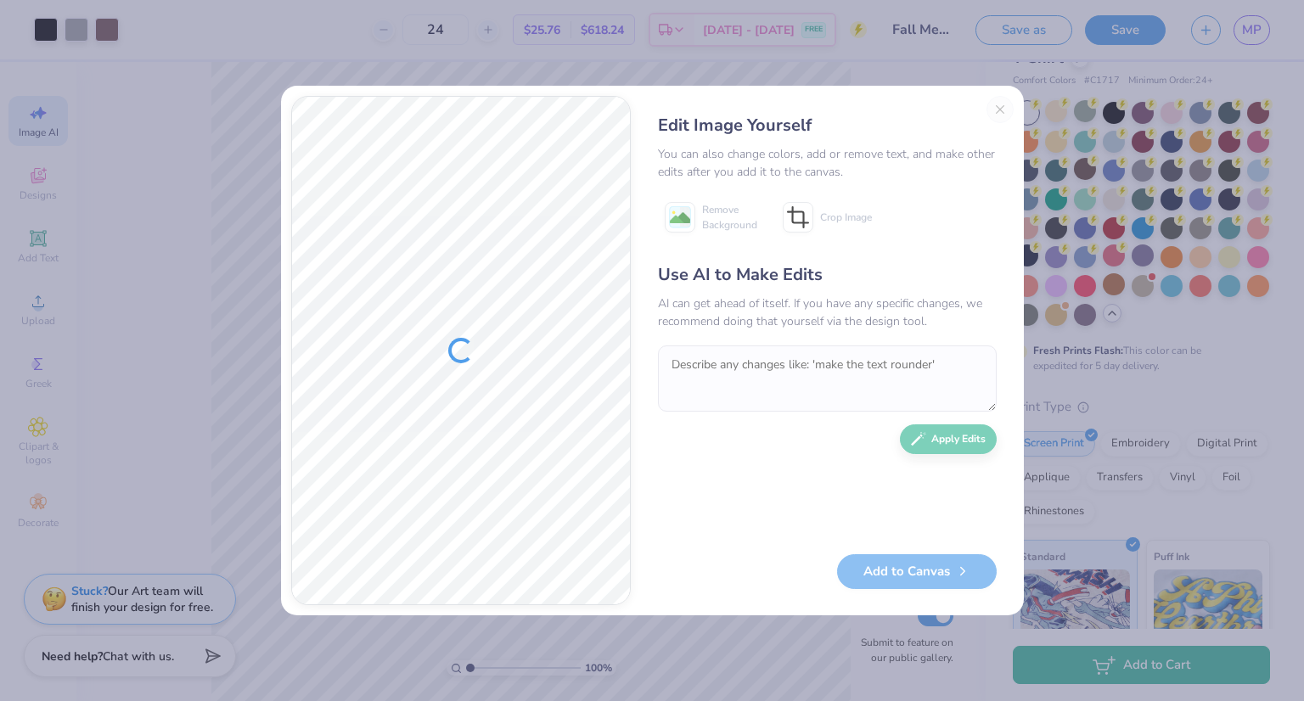
click at [998, 112] on div "Edit Image Yourself You can also change colors, add or remove text, and make ot…" at bounding box center [827, 351] width 373 height 510
click at [1003, 112] on button "Close" at bounding box center [1000, 109] width 27 height 27
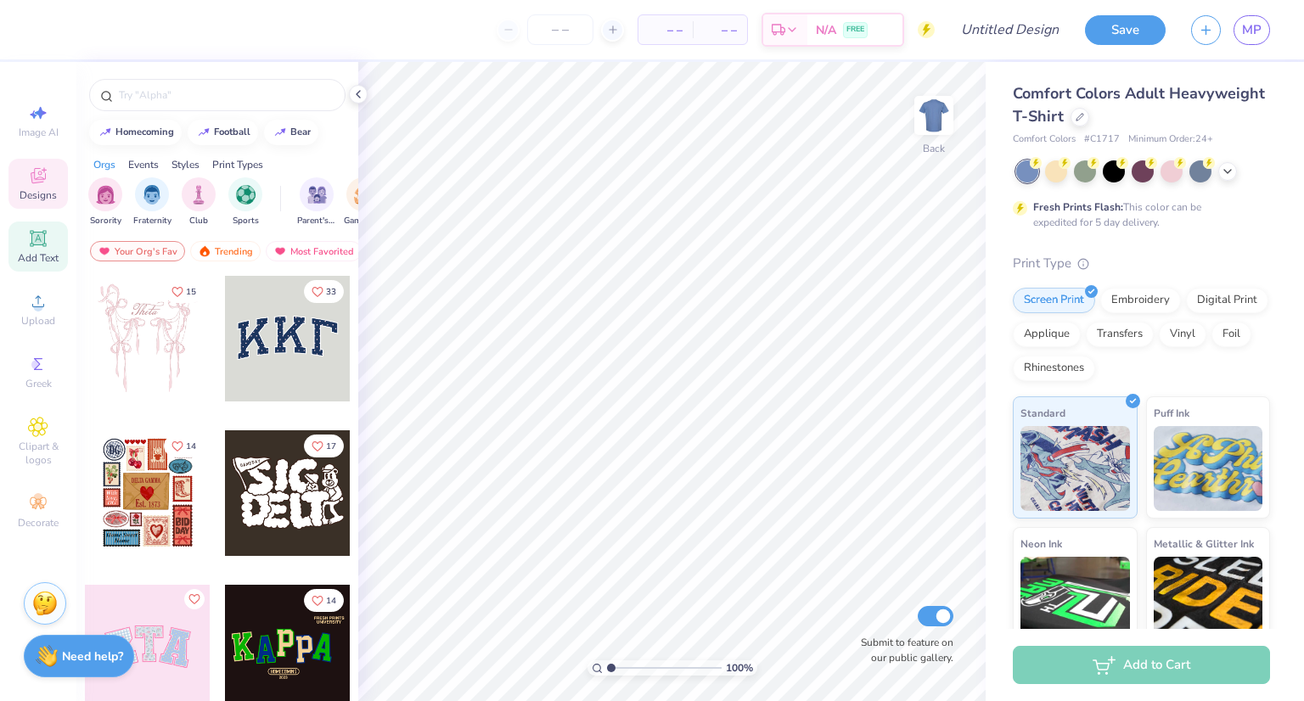
click at [48, 239] on icon at bounding box center [38, 238] width 20 height 20
click at [50, 242] on div "Add Text" at bounding box center [37, 247] width 59 height 50
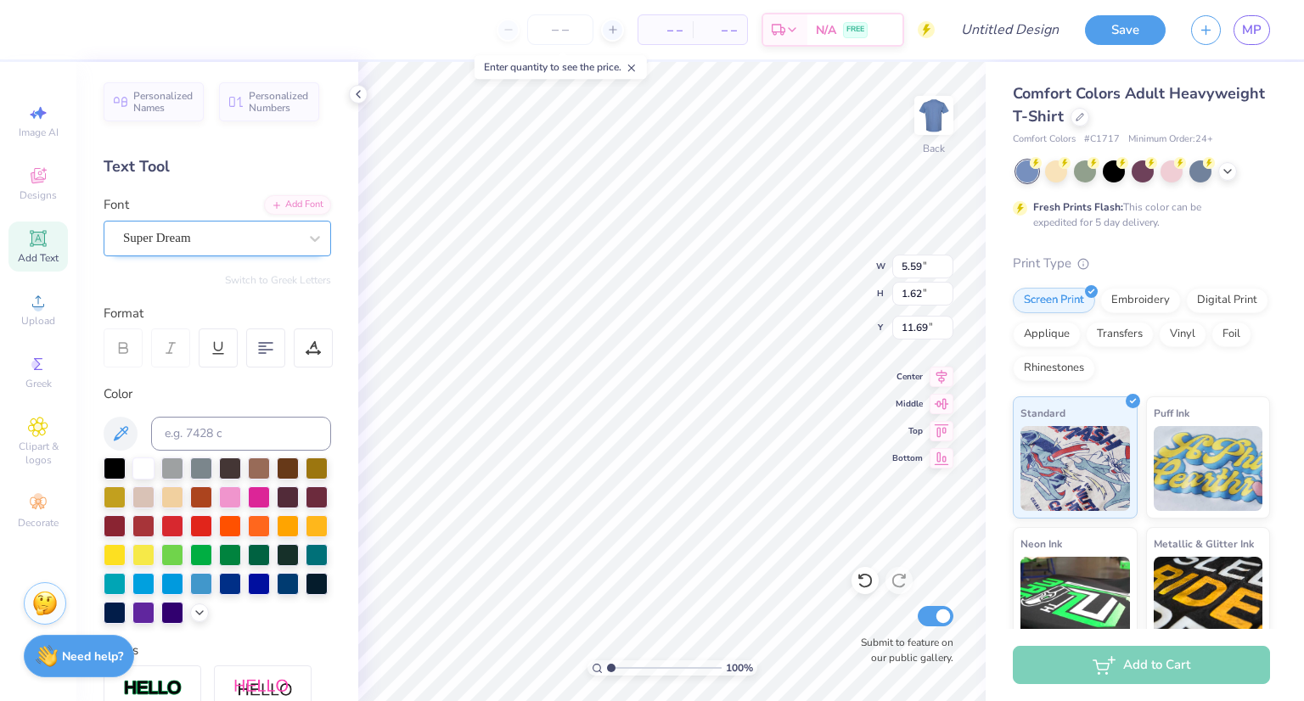
click at [272, 244] on div "Super Dream" at bounding box center [210, 238] width 178 height 26
drag, startPoint x: 272, startPoint y: 244, endPoint x: 305, endPoint y: 245, distance: 33.1
click at [305, 245] on div "Super Dream" at bounding box center [218, 239] width 228 height 36
click at [289, 199] on div "Add Font" at bounding box center [297, 204] width 67 height 20
